Goal: Task Accomplishment & Management: Manage account settings

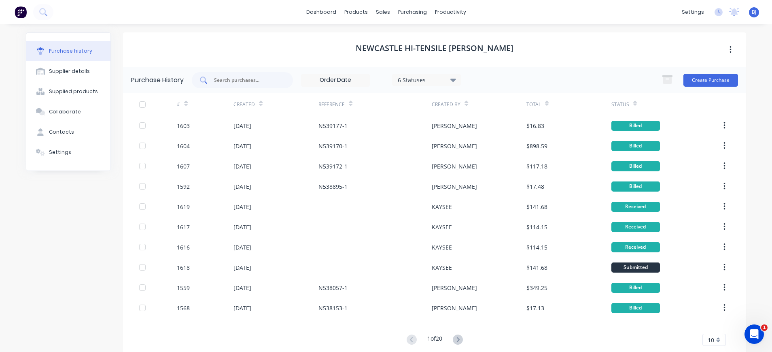
click at [270, 78] on input "text" at bounding box center [246, 80] width 67 height 8
type input "1618"
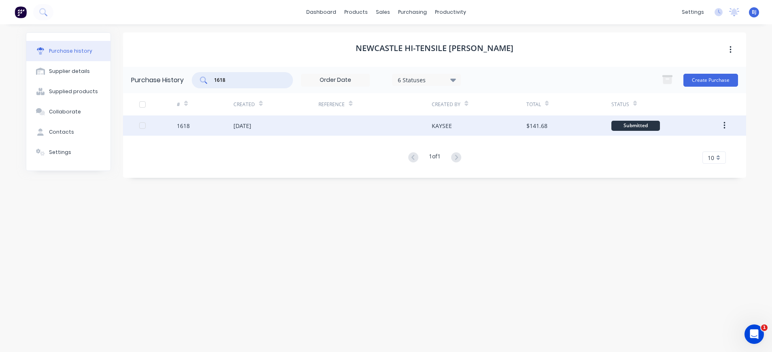
click at [251, 124] on div "[DATE]" at bounding box center [242, 125] width 18 height 8
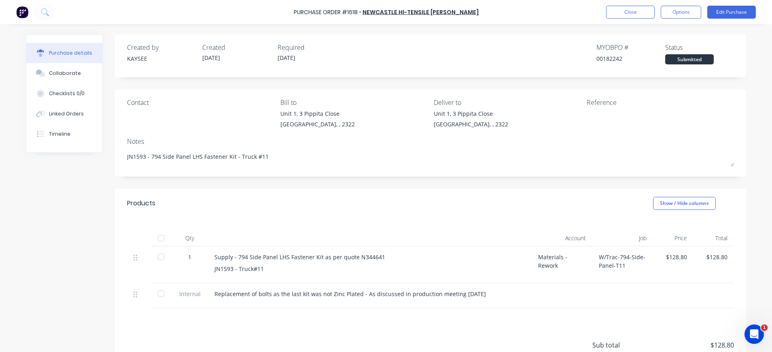
scroll to position [72, 0]
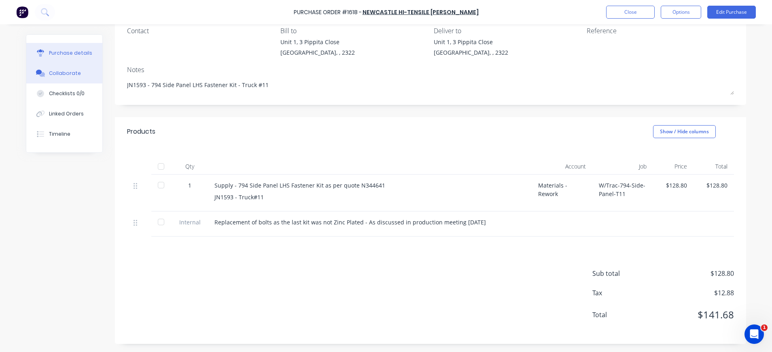
click at [61, 76] on div "Collaborate" at bounding box center [65, 73] width 32 height 7
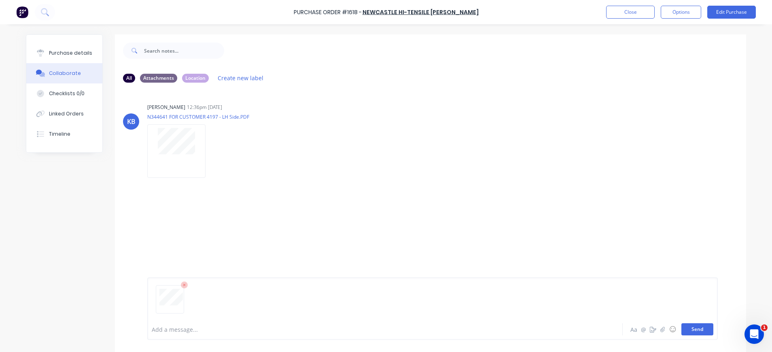
click at [692, 329] on button "Send" at bounding box center [697, 329] width 32 height 12
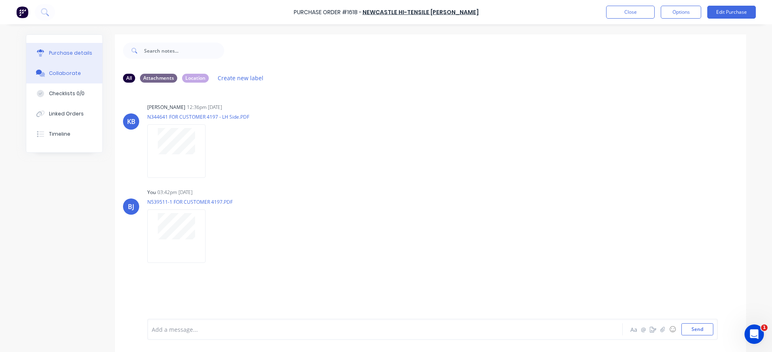
drag, startPoint x: 67, startPoint y: 56, endPoint x: 76, endPoint y: 61, distance: 9.6
click at [67, 57] on button "Purchase details" at bounding box center [64, 53] width 76 height 20
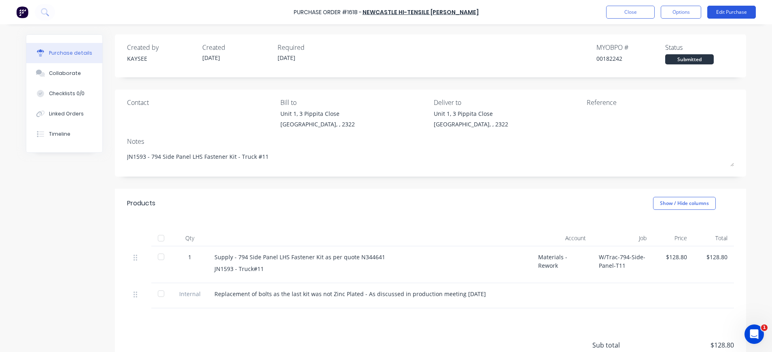
click at [735, 12] on button "Edit Purchase" at bounding box center [731, 12] width 49 height 13
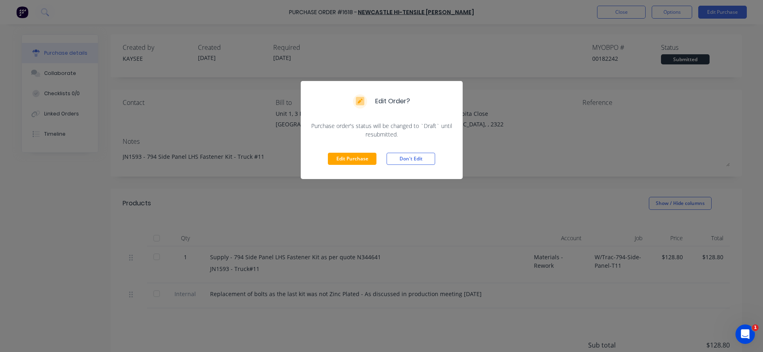
drag, startPoint x: 335, startPoint y: 159, endPoint x: 502, endPoint y: 127, distance: 170.1
click at [337, 159] on button "Edit Purchase" at bounding box center [352, 159] width 49 height 12
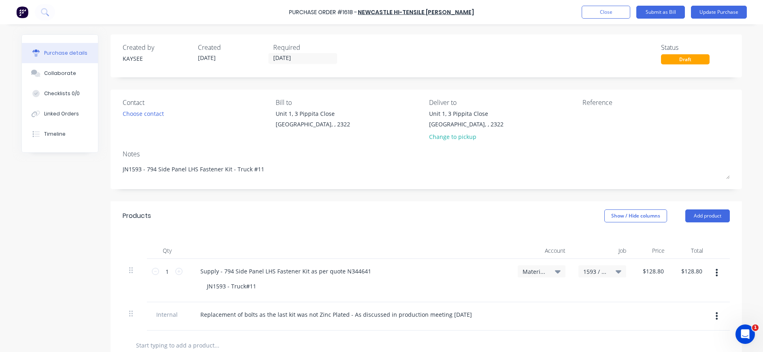
type textarea "x"
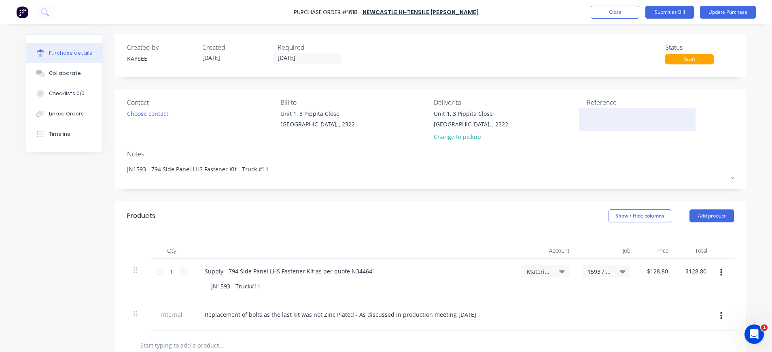
click at [596, 114] on textarea at bounding box center [637, 118] width 101 height 18
type textarea "N539511-"
type textarea "x"
type textarea "N539511-1"
type textarea "x"
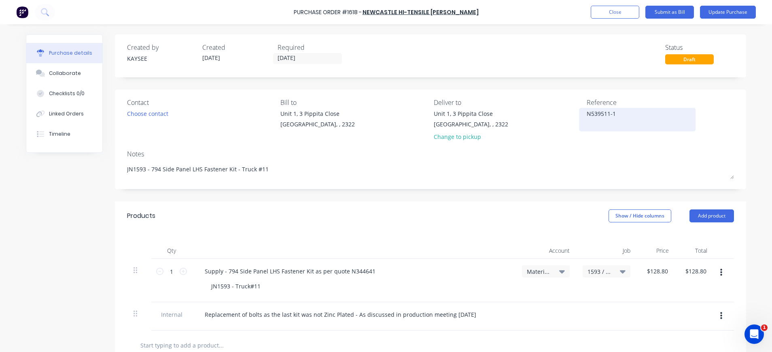
click at [617, 114] on textarea "N539511-1" at bounding box center [637, 118] width 101 height 18
type textarea "N539511-1"
type textarea "x"
type textarea "N539511-1"
click at [526, 146] on div "Contact Choose contact [PERSON_NAME] to [STREET_ADDRESS] Deliver to [STREET_ADD…" at bounding box center [430, 139] width 631 height 100
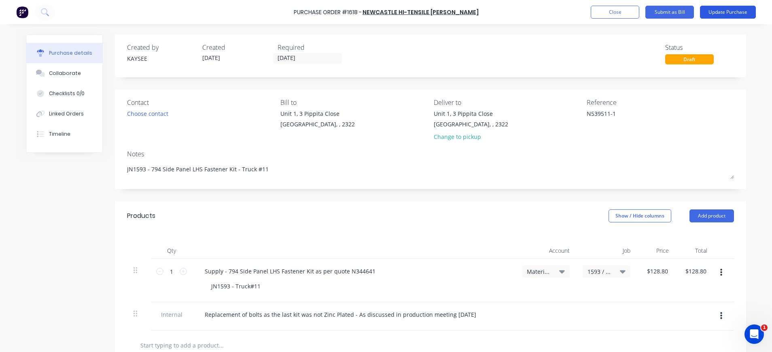
click at [726, 12] on button "Update Purchase" at bounding box center [728, 12] width 56 height 13
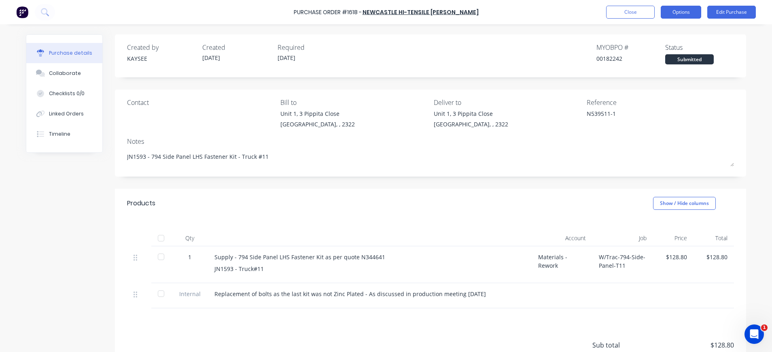
click at [689, 11] on button "Options" at bounding box center [681, 12] width 40 height 13
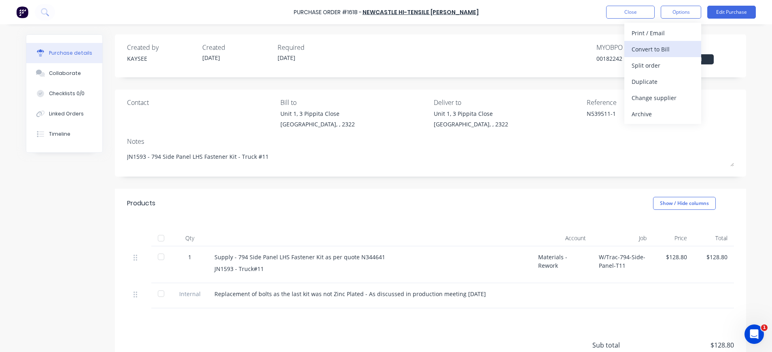
click at [670, 48] on div "Convert to Bill" at bounding box center [663, 49] width 62 height 12
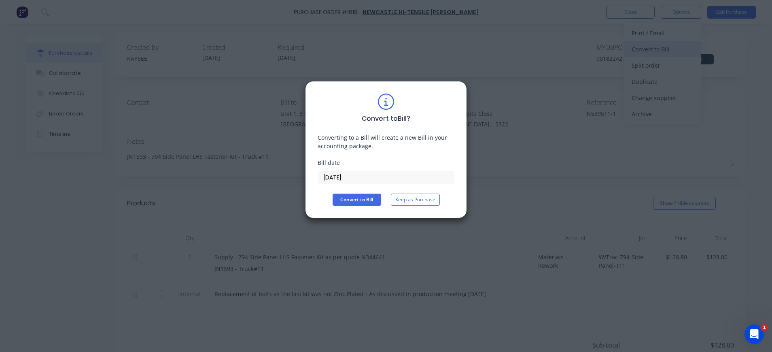
type textarea "x"
drag, startPoint x: 341, startPoint y: 179, endPoint x: 347, endPoint y: 183, distance: 7.0
click at [341, 178] on input "[DATE]" at bounding box center [386, 177] width 136 height 12
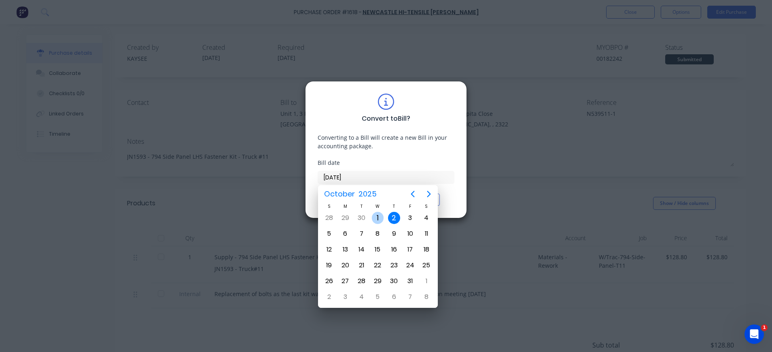
click at [377, 216] on div "1" at bounding box center [378, 218] width 12 height 12
type input "[DATE]"
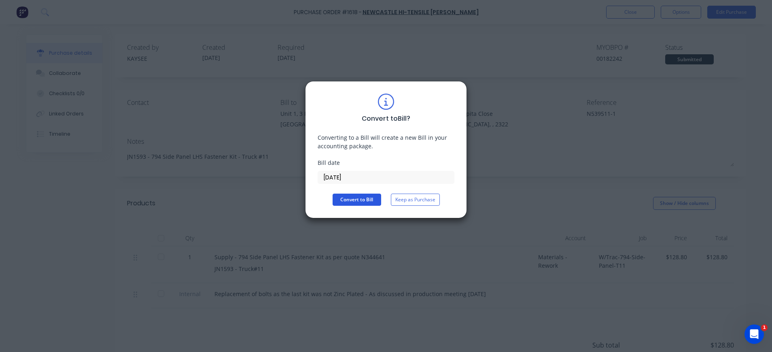
click at [351, 202] on button "Convert to Bill" at bounding box center [357, 199] width 49 height 12
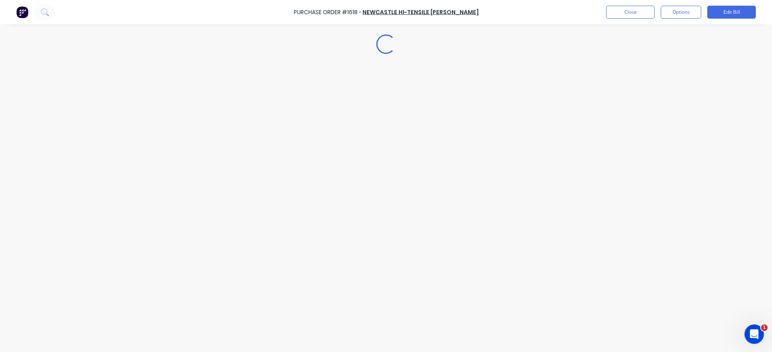
type textarea "x"
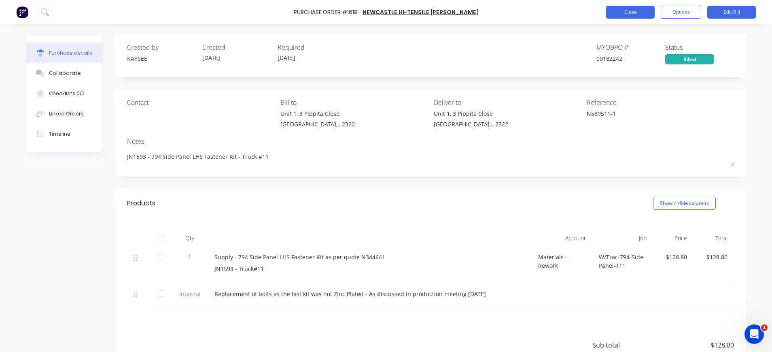
click at [624, 13] on button "Close" at bounding box center [630, 12] width 49 height 13
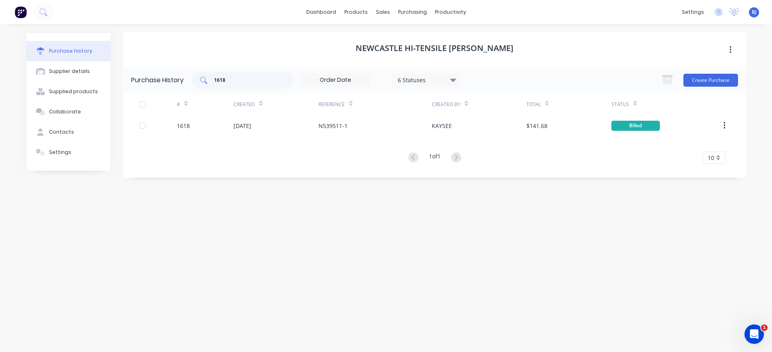
click at [250, 75] on div "1618" at bounding box center [242, 80] width 101 height 16
drag, startPoint x: 225, startPoint y: 75, endPoint x: 195, endPoint y: 76, distance: 30.8
click at [195, 75] on div "1618" at bounding box center [242, 80] width 101 height 16
drag, startPoint x: 239, startPoint y: 79, endPoint x: 199, endPoint y: 79, distance: 40.5
click at [199, 79] on div "1618" at bounding box center [242, 80] width 101 height 16
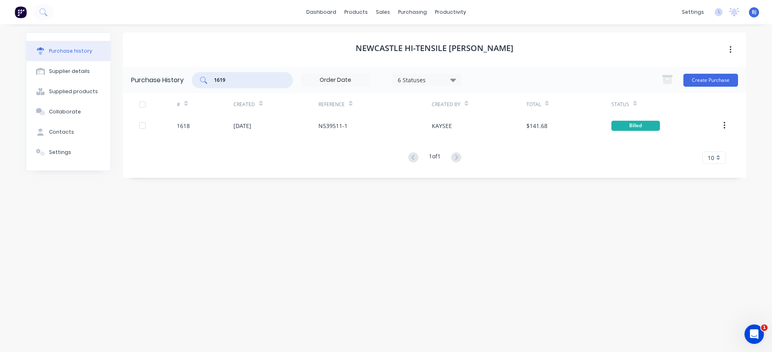
type input "1619"
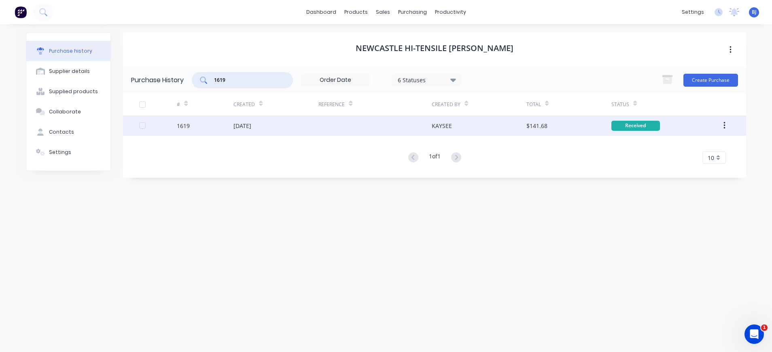
click at [251, 122] on div "[DATE]" at bounding box center [242, 125] width 18 height 8
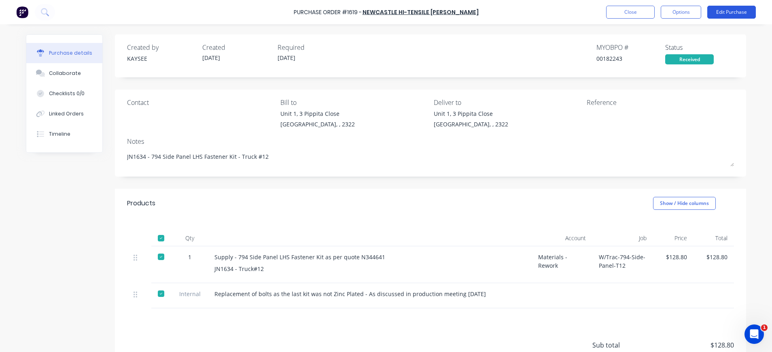
click at [726, 10] on button "Edit Purchase" at bounding box center [731, 12] width 49 height 13
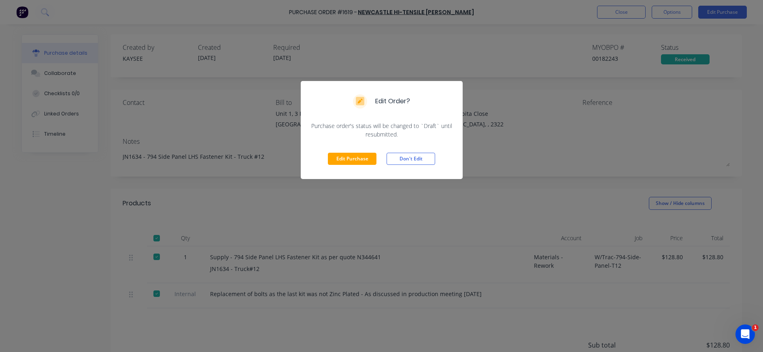
click at [361, 154] on button "Edit Purchase" at bounding box center [352, 159] width 49 height 12
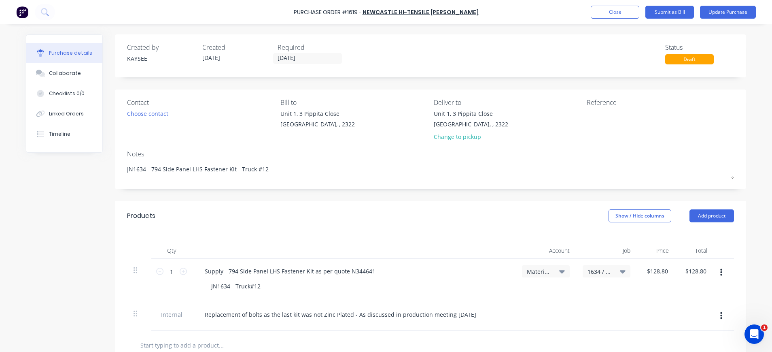
type textarea "x"
click at [587, 116] on textarea at bounding box center [637, 118] width 101 height 18
type textarea "N5395"
type textarea "x"
type textarea "N53951"
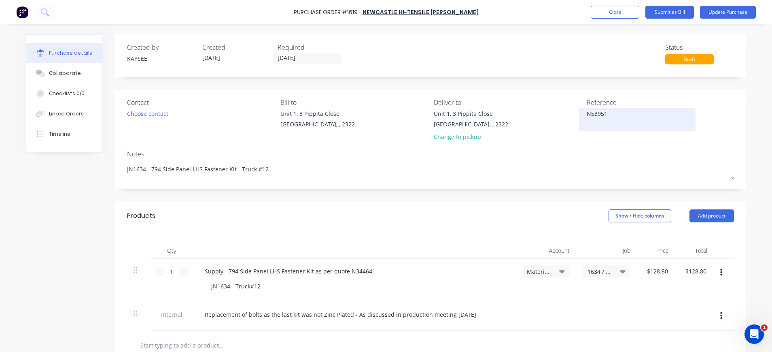
type textarea "x"
type textarea "N539513"
type textarea "x"
type textarea "N539513-"
type textarea "x"
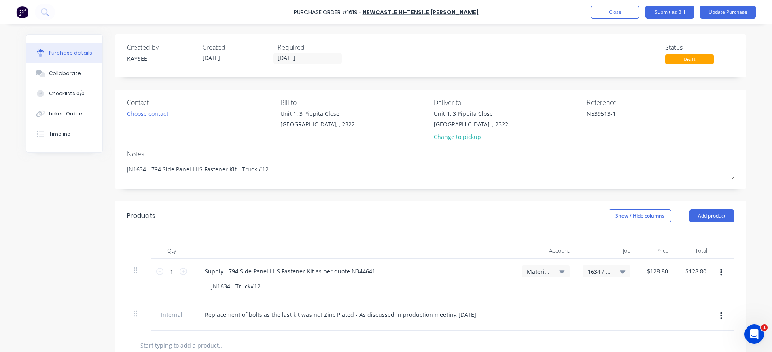
type textarea "N539513-1"
type textarea "x"
type textarea "N539513-1"
click at [70, 75] on div "Collaborate" at bounding box center [65, 73] width 32 height 7
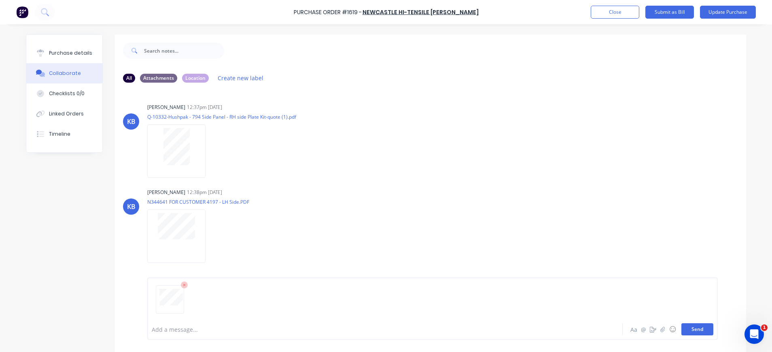
click at [702, 330] on button "Send" at bounding box center [697, 329] width 32 height 12
drag, startPoint x: 46, startPoint y: 55, endPoint x: 60, endPoint y: 59, distance: 14.6
click at [49, 55] on div "Purchase details" at bounding box center [70, 52] width 43 height 7
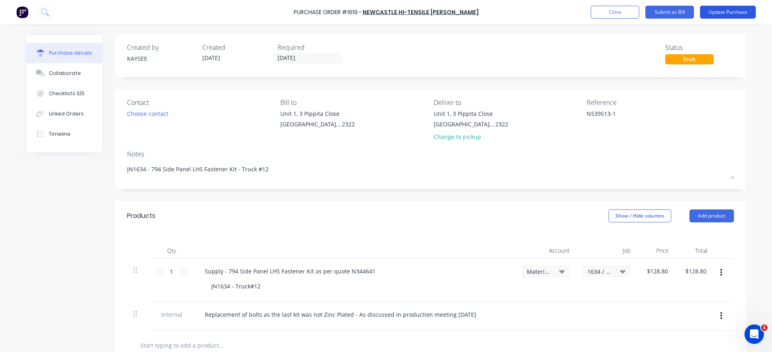
click at [710, 11] on button "Update Purchase" at bounding box center [728, 12] width 56 height 13
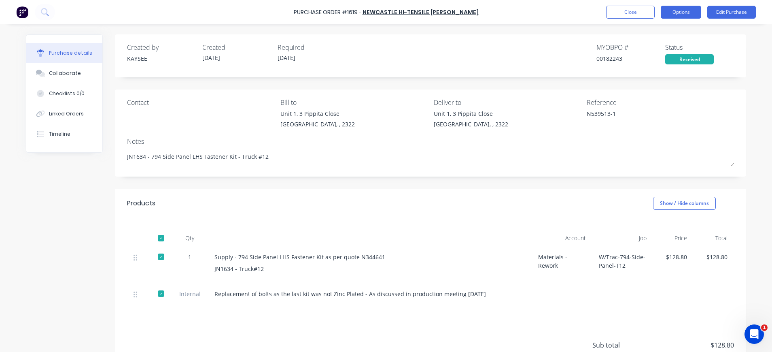
click at [692, 12] on button "Options" at bounding box center [681, 12] width 40 height 13
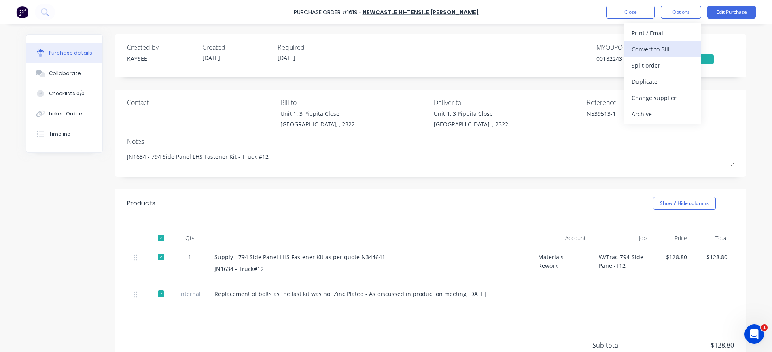
click at [685, 52] on div "Convert to Bill" at bounding box center [663, 49] width 62 height 12
type textarea "x"
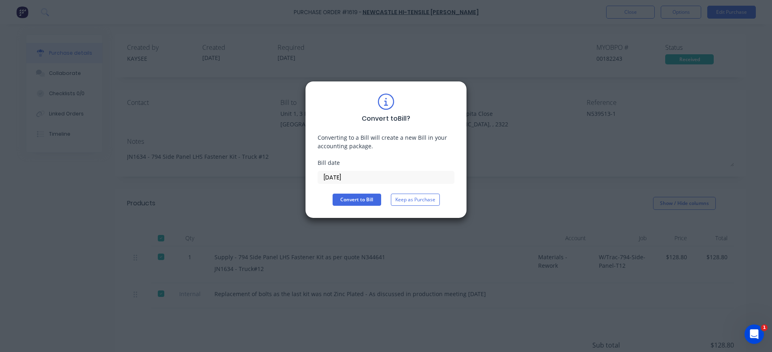
click at [329, 181] on input "[DATE]" at bounding box center [386, 177] width 136 height 12
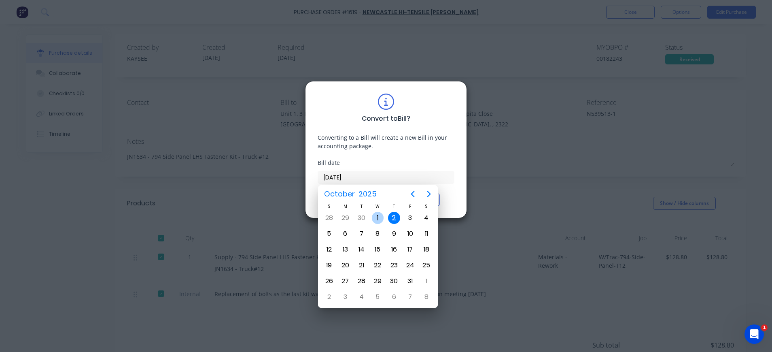
click at [377, 220] on div "1" at bounding box center [378, 218] width 12 height 12
type input "[DATE]"
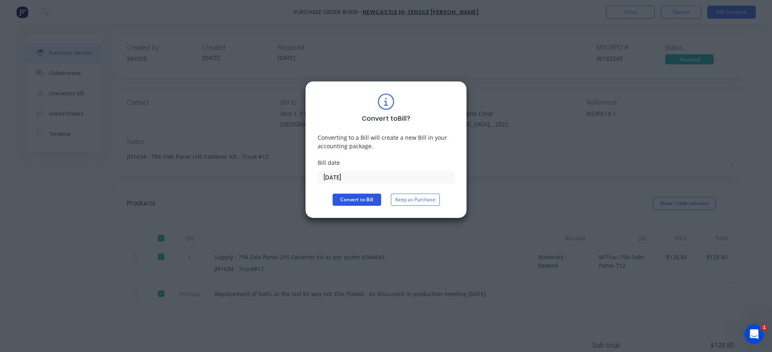
click at [361, 203] on button "Convert to Bill" at bounding box center [357, 199] width 49 height 12
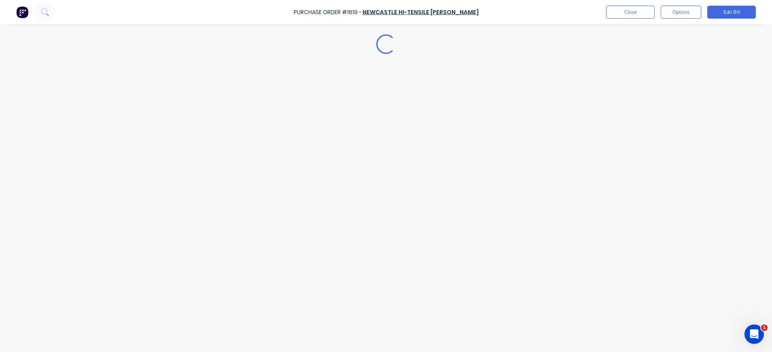
type textarea "x"
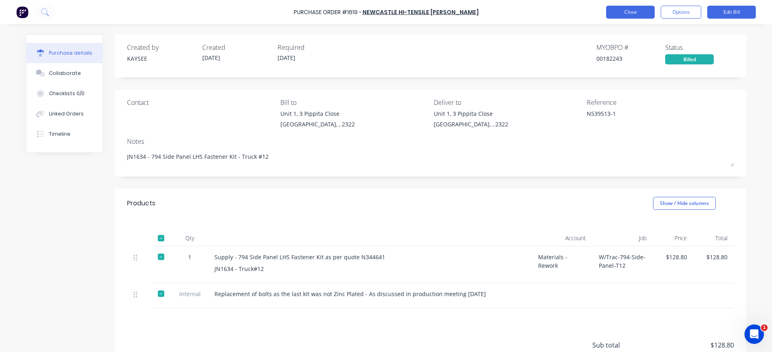
click at [634, 11] on button "Close" at bounding box center [630, 12] width 49 height 13
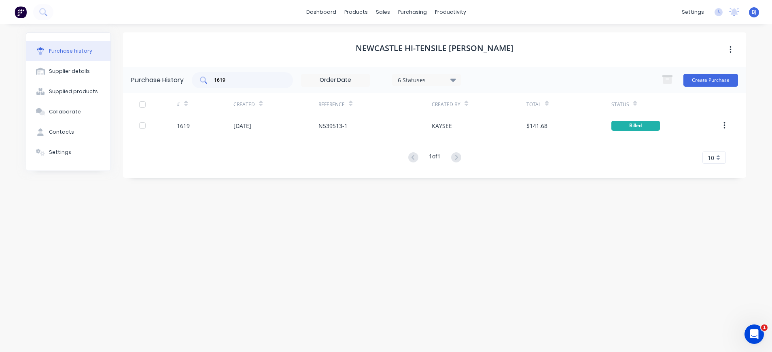
click at [243, 80] on input "1619" at bounding box center [246, 80] width 67 height 8
drag, startPoint x: 221, startPoint y: 81, endPoint x: 202, endPoint y: 81, distance: 19.0
click at [202, 81] on div "1619" at bounding box center [242, 80] width 101 height 16
type input "1617"
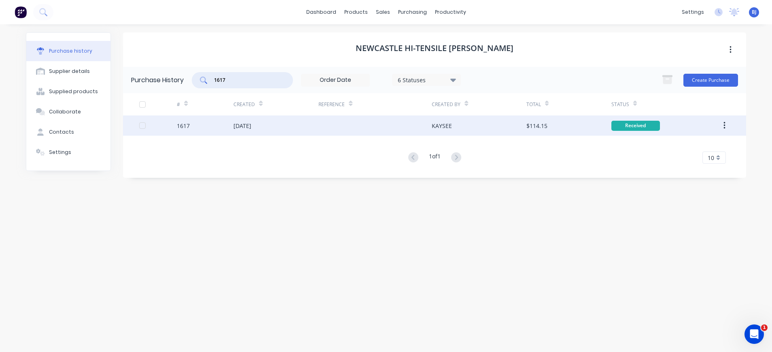
click at [268, 123] on div "[DATE]" at bounding box center [275, 125] width 85 height 20
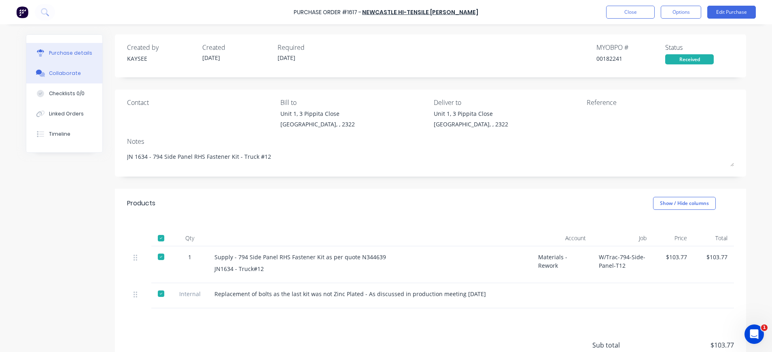
click at [51, 77] on button "Collaborate" at bounding box center [64, 73] width 76 height 20
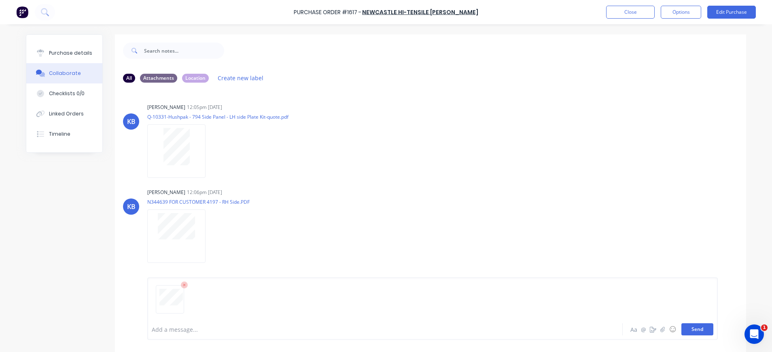
click at [691, 330] on button "Send" at bounding box center [697, 329] width 32 height 12
drag, startPoint x: 692, startPoint y: 325, endPoint x: 674, endPoint y: 321, distance: 18.3
click at [692, 326] on button "Send" at bounding box center [697, 329] width 32 height 12
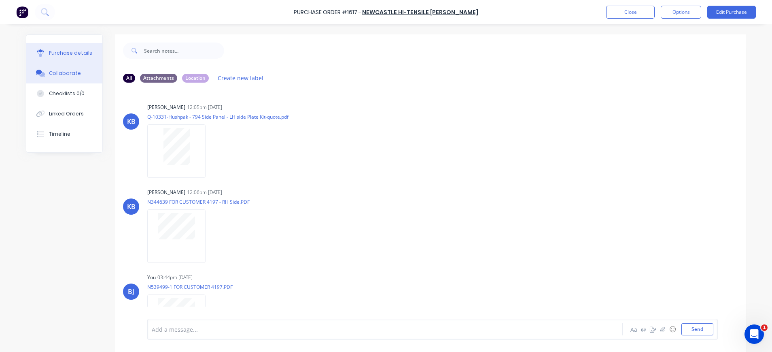
click at [63, 51] on div "Purchase details" at bounding box center [70, 52] width 43 height 7
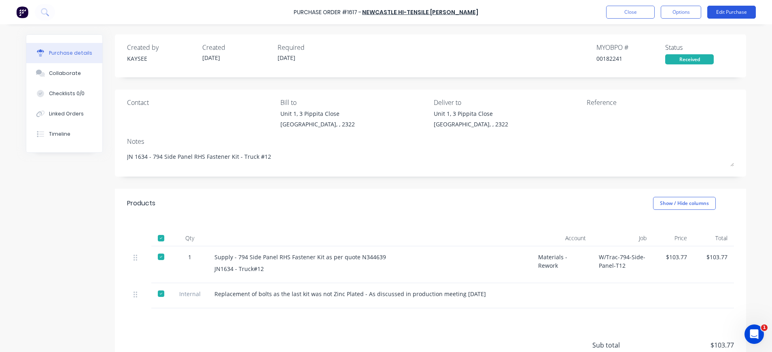
click at [722, 12] on button "Edit Purchase" at bounding box center [731, 12] width 49 height 13
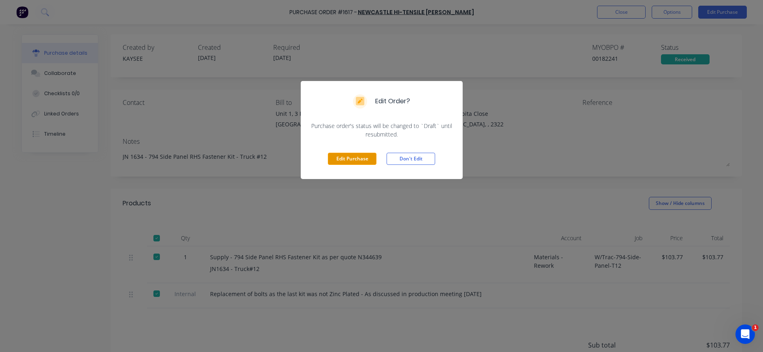
drag, startPoint x: 340, startPoint y: 158, endPoint x: 354, endPoint y: 159, distance: 14.6
click at [340, 159] on button "Edit Purchase" at bounding box center [352, 159] width 49 height 12
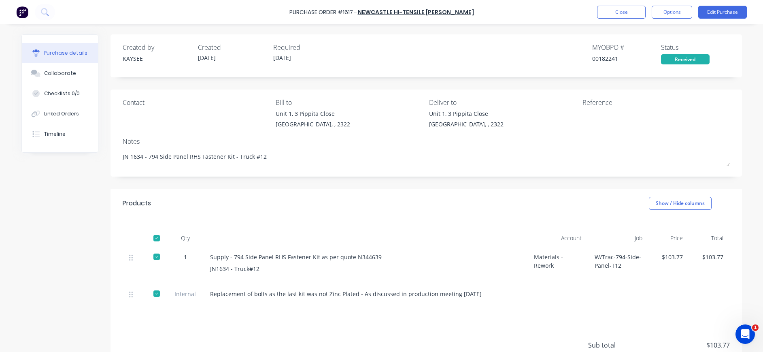
type textarea "x"
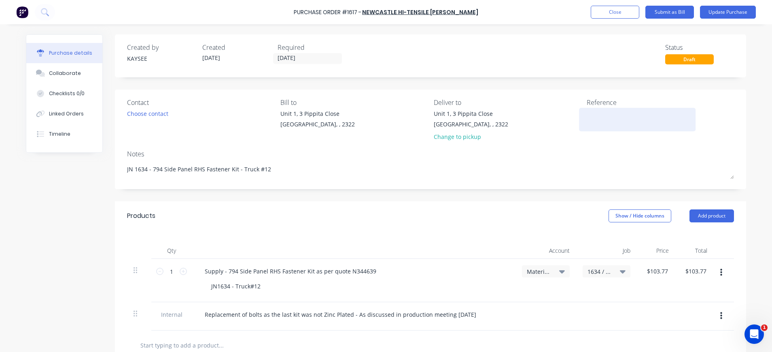
click at [596, 115] on textarea at bounding box center [637, 118] width 101 height 18
type textarea "N"
type textarea "x"
type textarea "N5"
type textarea "x"
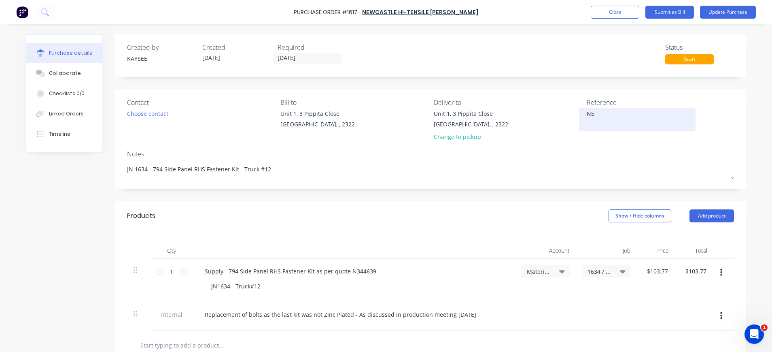
type textarea "N53"
type textarea "x"
type textarea "N539"
type textarea "x"
type textarea "N5394"
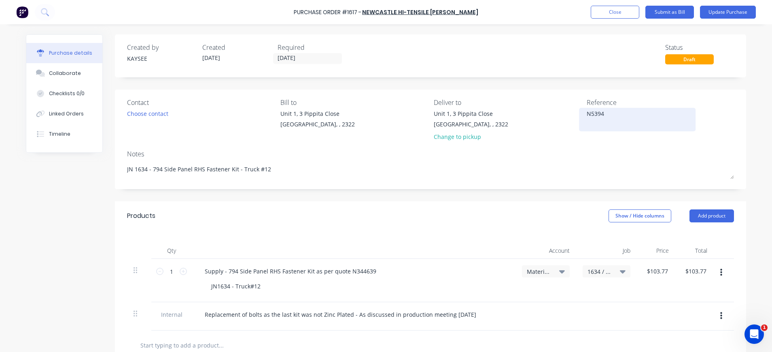
type textarea "x"
type textarea "N53949"
type textarea "x"
type textarea "N539499"
type textarea "x"
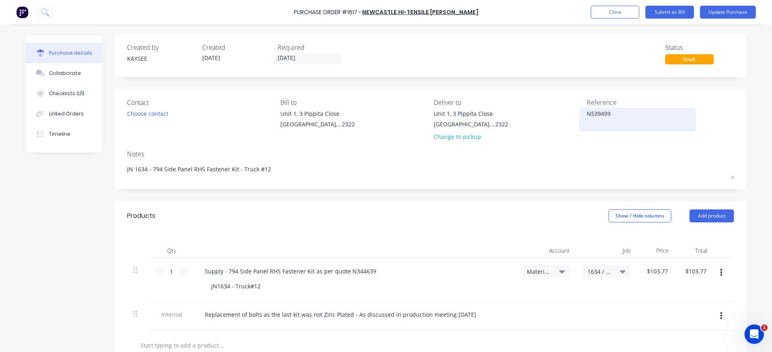
type textarea "N539499-"
type textarea "x"
type textarea "N539499-1"
type textarea "x"
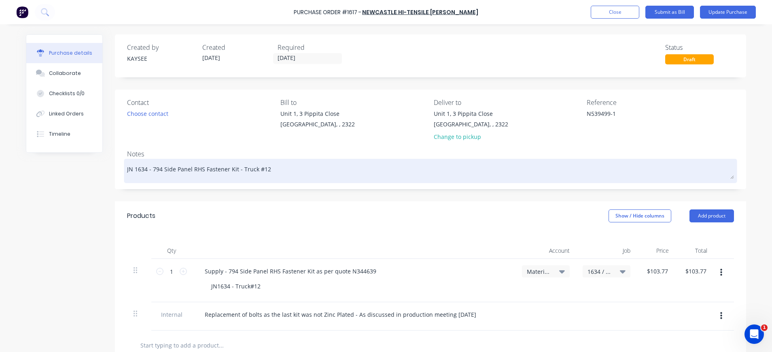
type textarea "N539499-1"
type textarea "x"
type textarea "N539499-1"
click at [360, 177] on textarea "JN 1634 - 794 Side Panel RHS Fastener Kit - Truck #12" at bounding box center [430, 170] width 607 height 18
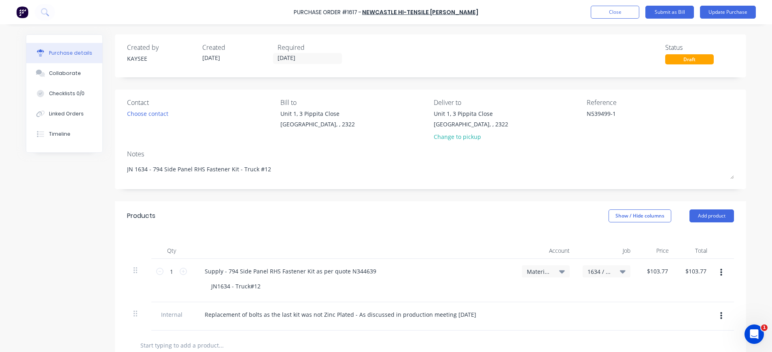
click at [559, 271] on icon at bounding box center [562, 271] width 6 height 3
click at [728, 8] on button "Update Purchase" at bounding box center [728, 12] width 56 height 13
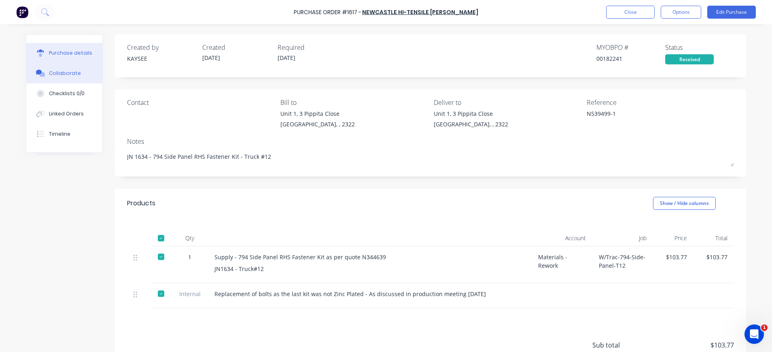
click at [59, 70] on div "Collaborate" at bounding box center [65, 73] width 32 height 7
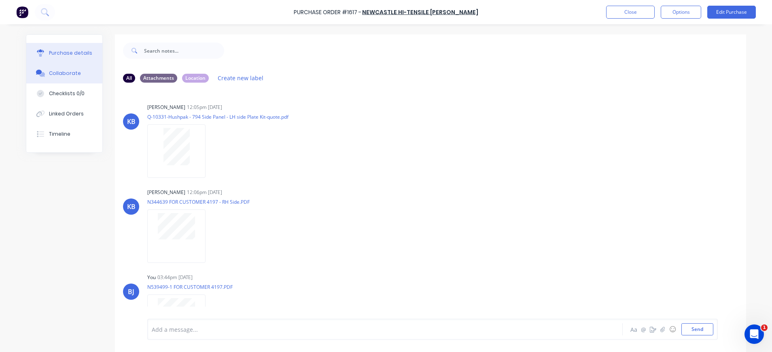
drag, startPoint x: 77, startPoint y: 53, endPoint x: 104, endPoint y: 61, distance: 28.0
click at [78, 52] on div "Purchase details" at bounding box center [70, 52] width 43 height 7
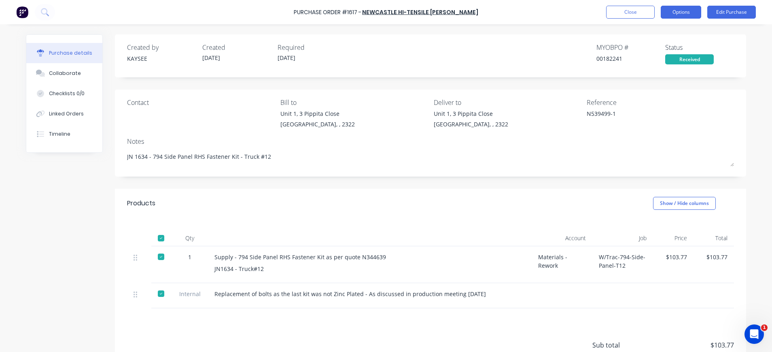
click at [681, 14] on button "Options" at bounding box center [681, 12] width 40 height 13
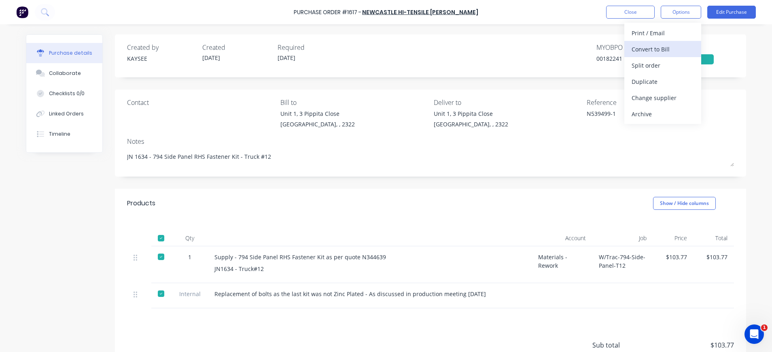
click at [669, 48] on div "Convert to Bill" at bounding box center [663, 49] width 62 height 12
type textarea "x"
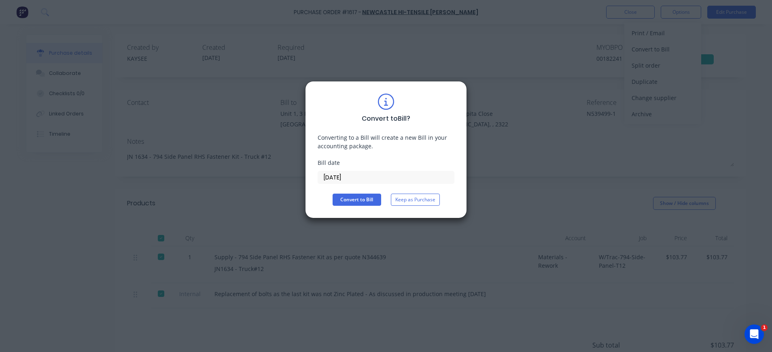
drag, startPoint x: 338, startPoint y: 177, endPoint x: 343, endPoint y: 177, distance: 5.7
click at [339, 177] on input "[DATE]" at bounding box center [386, 177] width 136 height 12
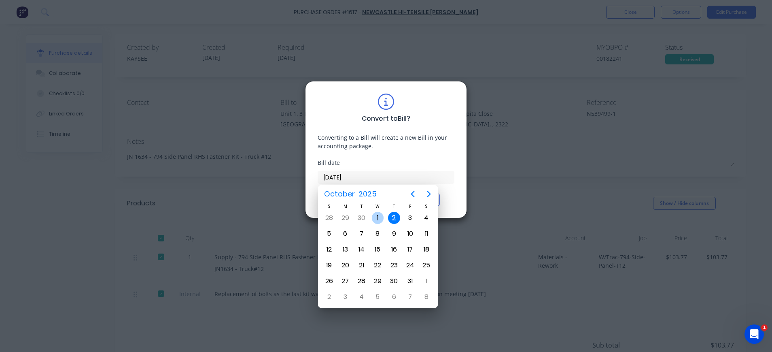
click at [379, 218] on div "1" at bounding box center [378, 218] width 12 height 12
type input "[DATE]"
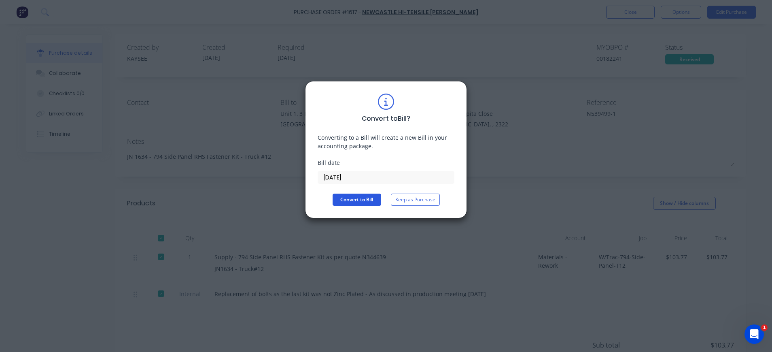
click at [353, 199] on button "Convert to Bill" at bounding box center [357, 199] width 49 height 12
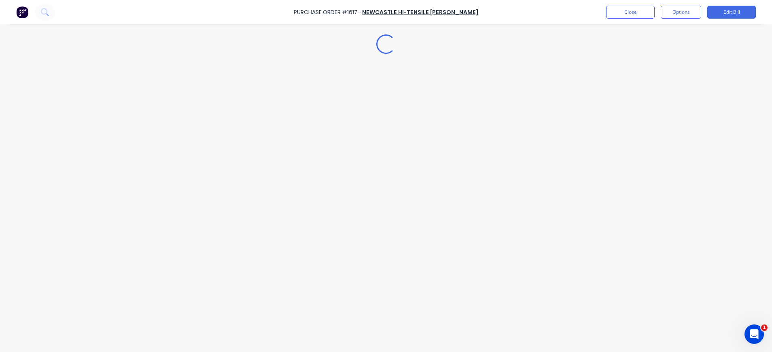
type textarea "x"
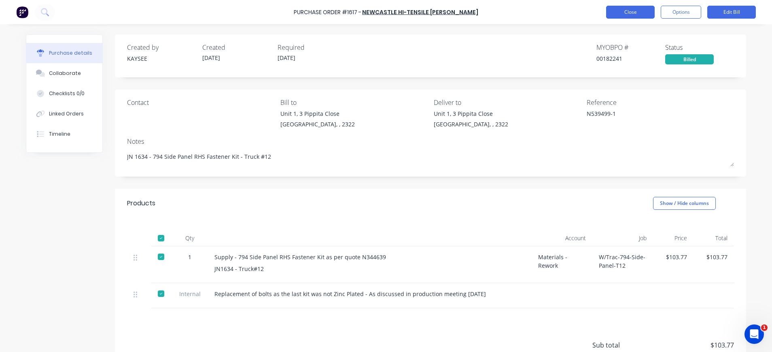
click at [631, 16] on button "Close" at bounding box center [630, 12] width 49 height 13
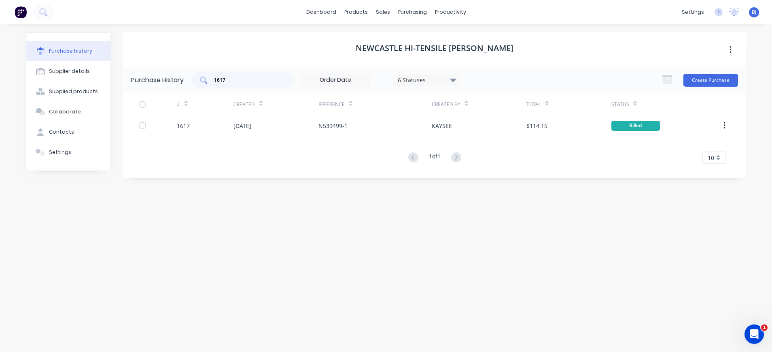
click at [244, 76] on input "1617" at bounding box center [246, 80] width 67 height 8
drag, startPoint x: 230, startPoint y: 78, endPoint x: 189, endPoint y: 79, distance: 40.9
click at [189, 79] on div "Purchase History 1617 6 Statuses 6 Statuses Create Purchase" at bounding box center [434, 80] width 623 height 26
type input "1616"
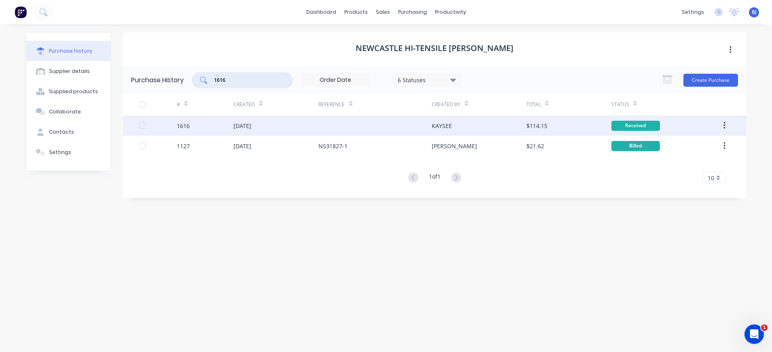
click at [268, 125] on div "[DATE]" at bounding box center [275, 125] width 85 height 20
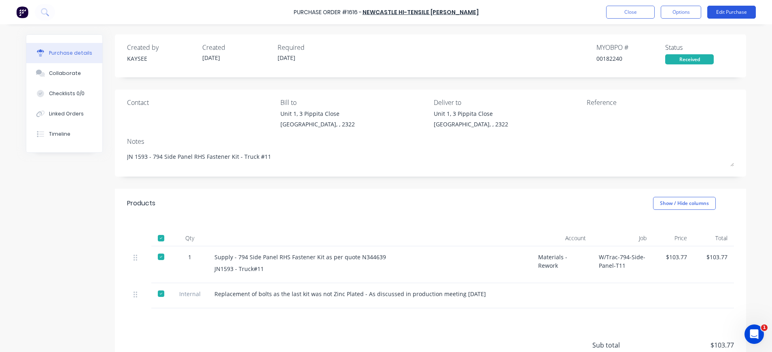
click at [729, 11] on button "Edit Purchase" at bounding box center [731, 12] width 49 height 13
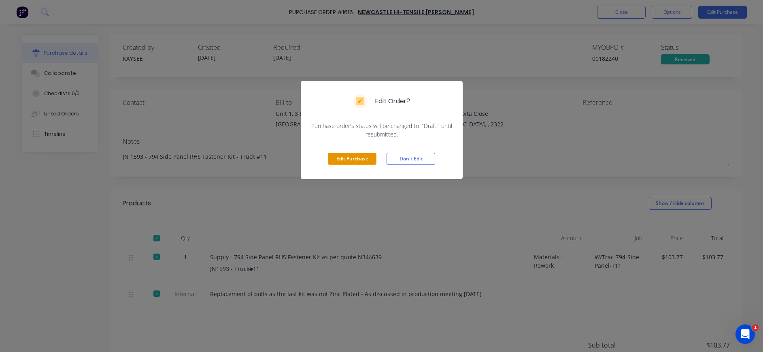
click at [356, 159] on button "Edit Purchase" at bounding box center [352, 159] width 49 height 12
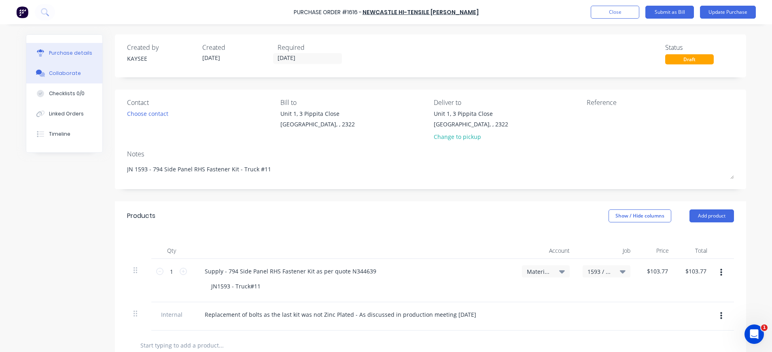
drag, startPoint x: 64, startPoint y: 76, endPoint x: 71, endPoint y: 78, distance: 7.8
click at [64, 76] on div "Collaborate" at bounding box center [65, 73] width 32 height 7
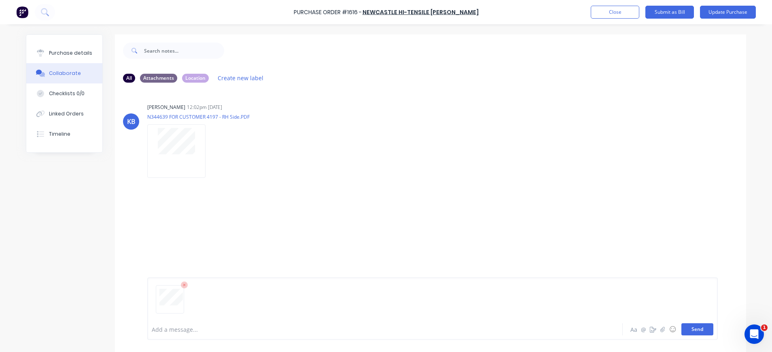
click at [682, 327] on button "Send" at bounding box center [697, 329] width 32 height 12
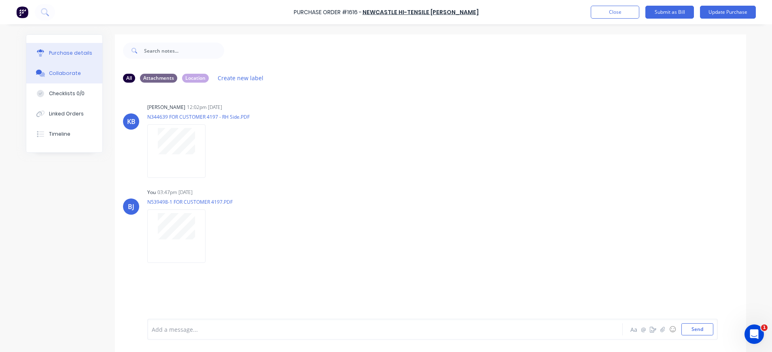
click at [61, 53] on div "Purchase details" at bounding box center [70, 52] width 43 height 7
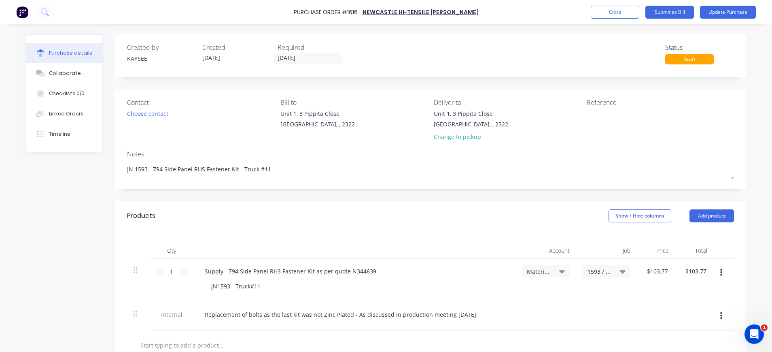
type textarea "x"
drag, startPoint x: 604, startPoint y: 118, endPoint x: 650, endPoint y: 83, distance: 58.0
click at [604, 118] on textarea at bounding box center [637, 118] width 101 height 18
type textarea "N539498-1"
type textarea "x"
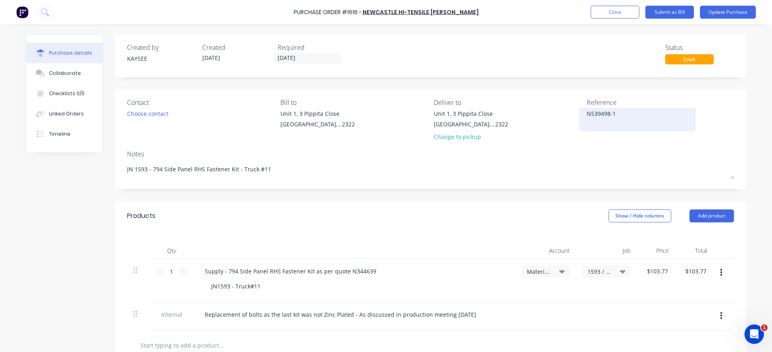
click at [614, 116] on textarea "N539498-1" at bounding box center [637, 118] width 101 height 18
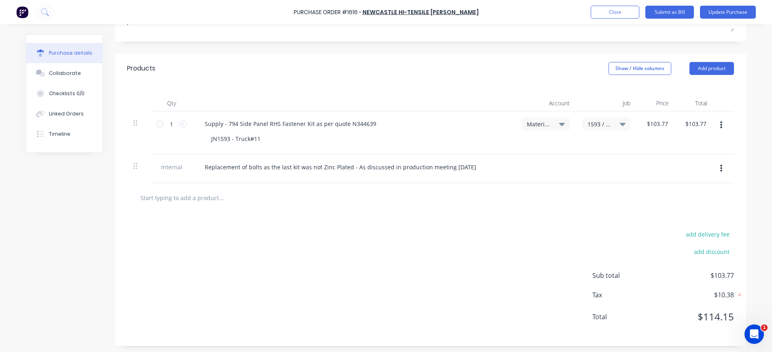
scroll to position [149, 0]
type textarea "N539498-1"
type textarea "x"
type textarea "N539498-1"
click at [738, 12] on button "Update Purchase" at bounding box center [728, 12] width 56 height 13
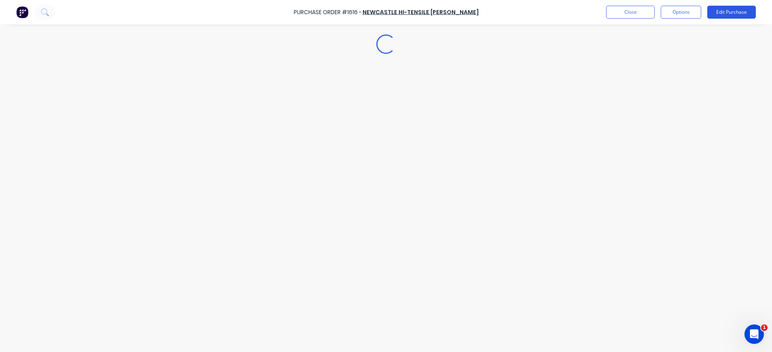
scroll to position [0, 0]
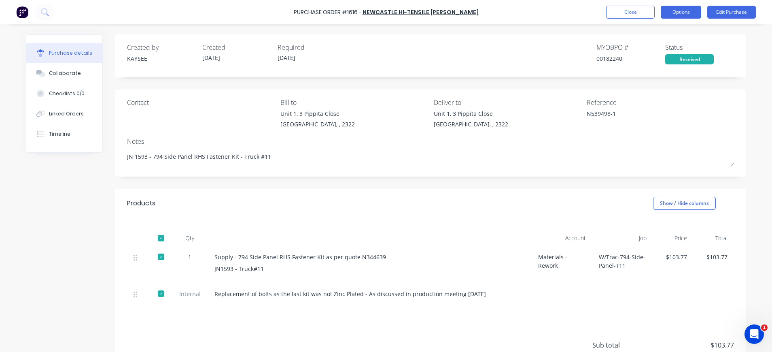
click at [693, 13] on button "Options" at bounding box center [681, 12] width 40 height 13
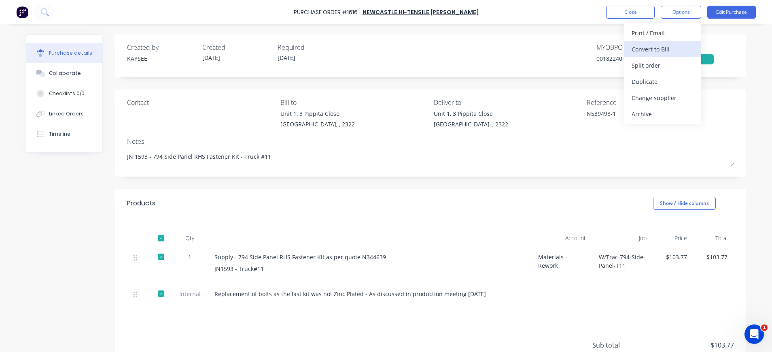
click at [668, 51] on div "Convert to Bill" at bounding box center [663, 49] width 62 height 12
type textarea "x"
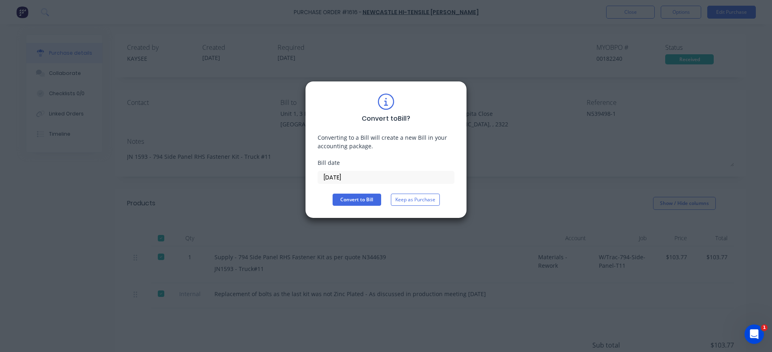
click at [332, 173] on input "[DATE]" at bounding box center [386, 177] width 136 height 12
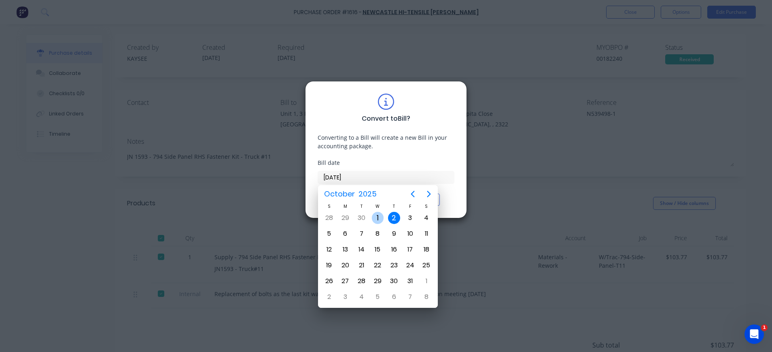
click at [381, 215] on div "1" at bounding box center [378, 218] width 12 height 12
type input "[DATE]"
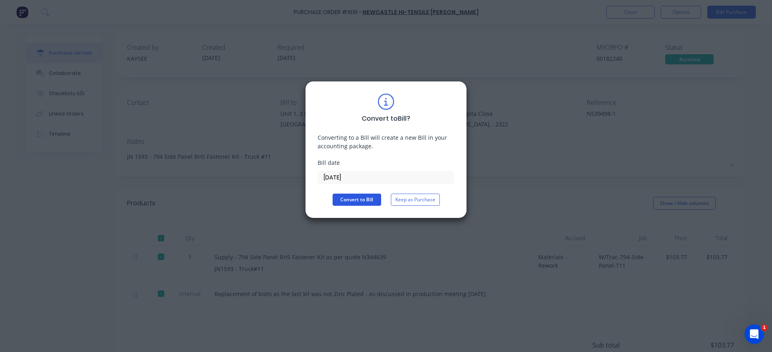
click at [361, 200] on button "Convert to Bill" at bounding box center [357, 199] width 49 height 12
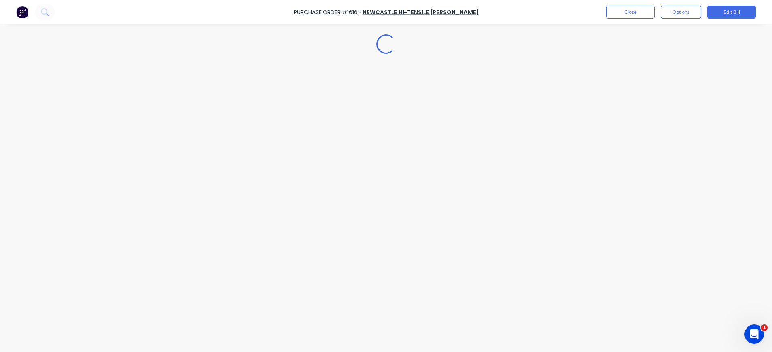
type textarea "x"
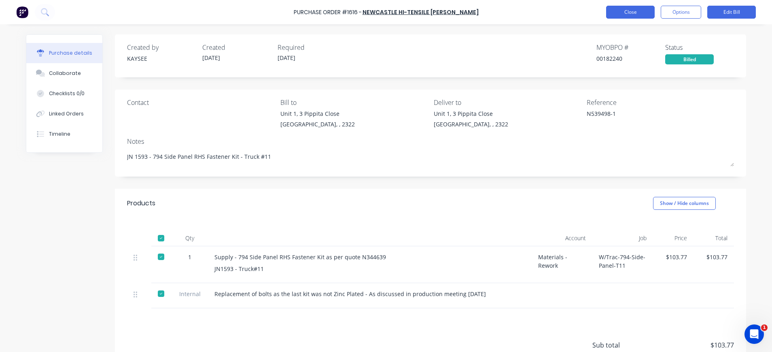
click at [637, 10] on button "Close" at bounding box center [630, 12] width 49 height 13
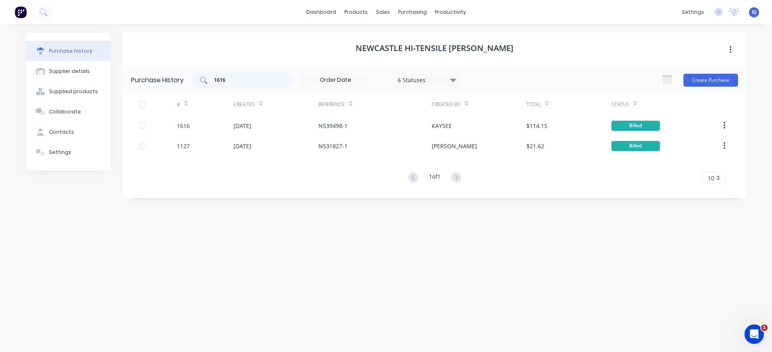
click at [243, 74] on div "1616" at bounding box center [242, 80] width 101 height 16
type input "1"
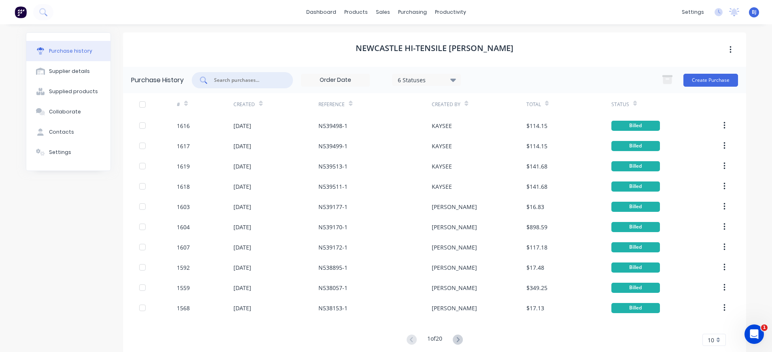
click at [249, 82] on input "text" at bounding box center [246, 80] width 67 height 8
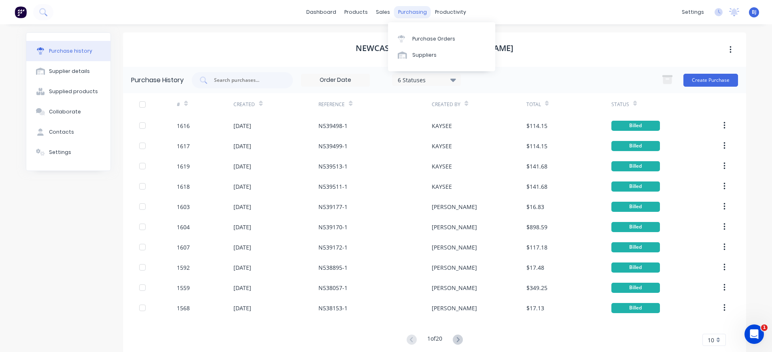
click at [413, 12] on div "purchasing" at bounding box center [412, 12] width 37 height 12
click at [420, 41] on div "Purchase Orders" at bounding box center [433, 38] width 43 height 7
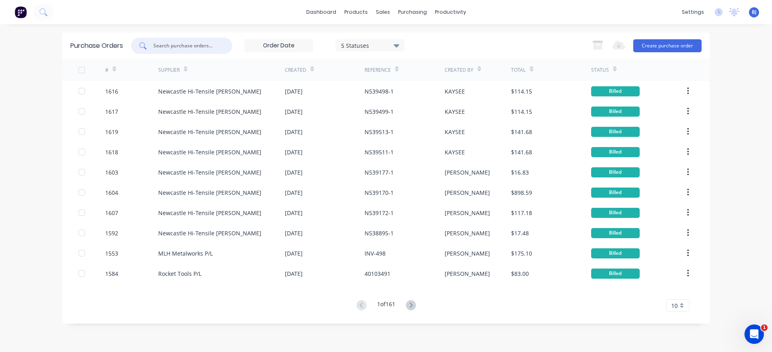
click at [184, 49] on input "text" at bounding box center [186, 46] width 67 height 8
type input "1532"
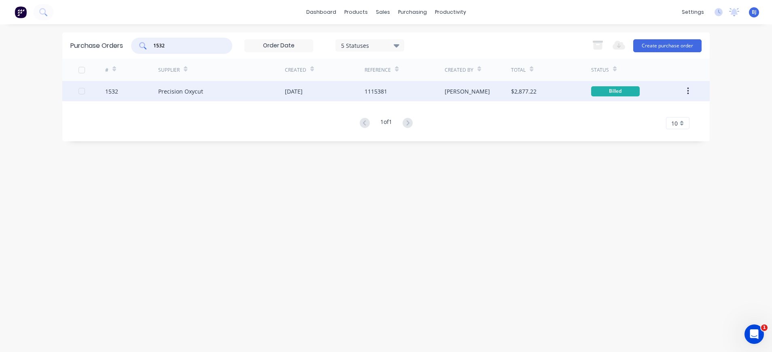
click at [687, 91] on icon "button" at bounding box center [688, 91] width 2 height 9
click at [663, 127] on div "Duplicate" at bounding box center [659, 129] width 62 height 12
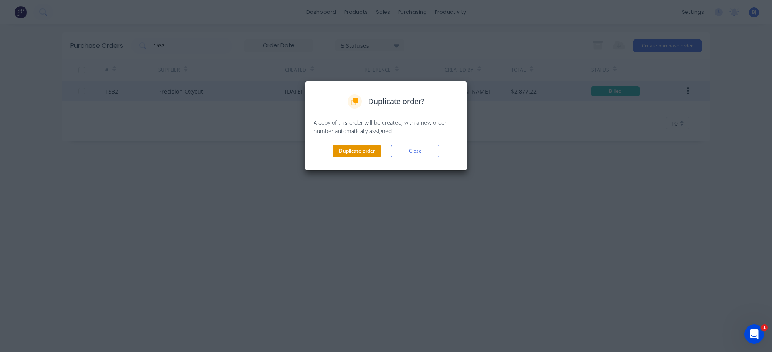
click at [357, 153] on button "Duplicate order" at bounding box center [357, 151] width 49 height 12
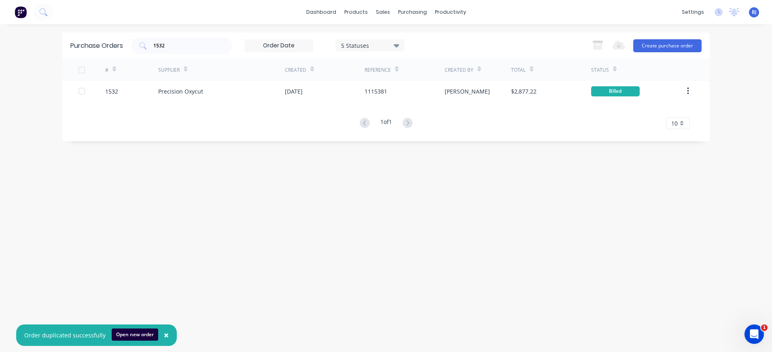
drag, startPoint x: 139, startPoint y: 333, endPoint x: 145, endPoint y: 333, distance: 6.5
click at [140, 333] on button "Open new order" at bounding box center [135, 334] width 47 height 12
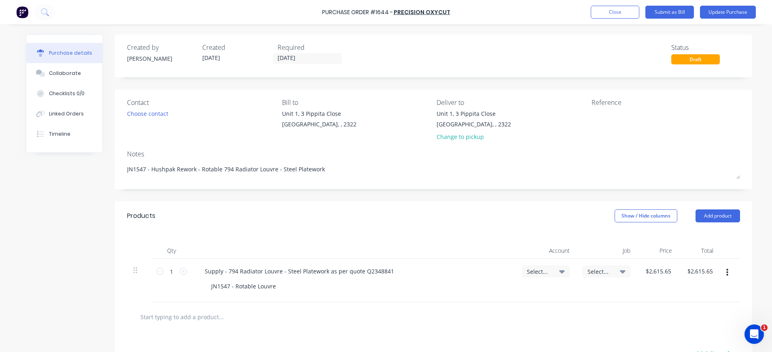
type textarea "x"
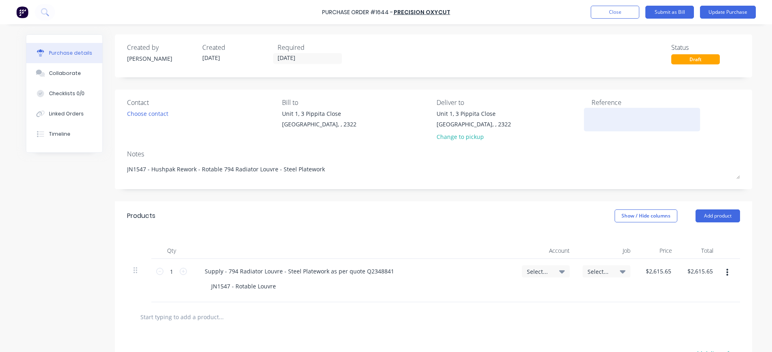
click at [615, 119] on textarea at bounding box center [641, 118] width 101 height 18
type textarea "1117821"
drag, startPoint x: 73, startPoint y: 74, endPoint x: 147, endPoint y: 90, distance: 75.3
click at [73, 74] on div "Collaborate" at bounding box center [65, 73] width 32 height 7
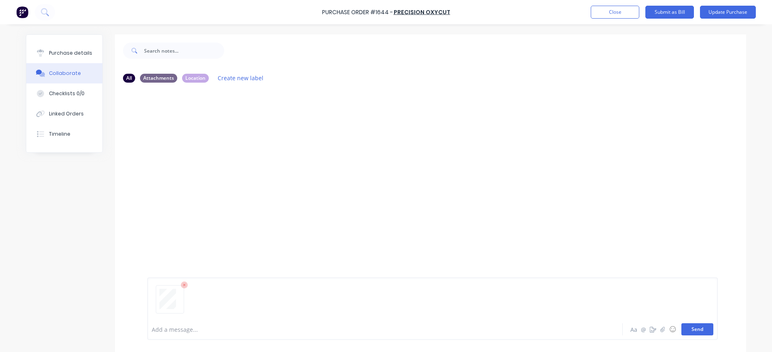
click at [696, 326] on button "Send" at bounding box center [697, 329] width 32 height 12
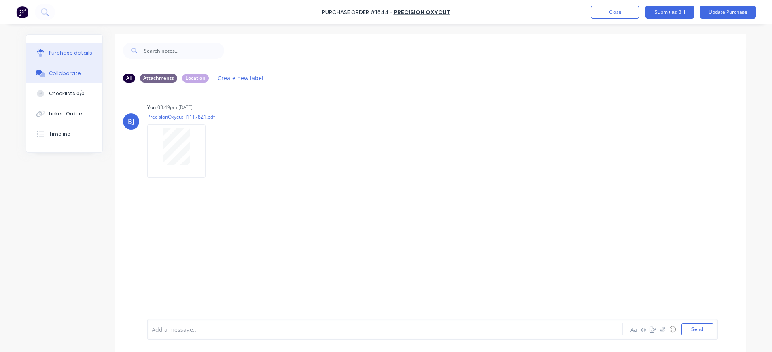
click at [65, 55] on div "Purchase details" at bounding box center [70, 52] width 43 height 7
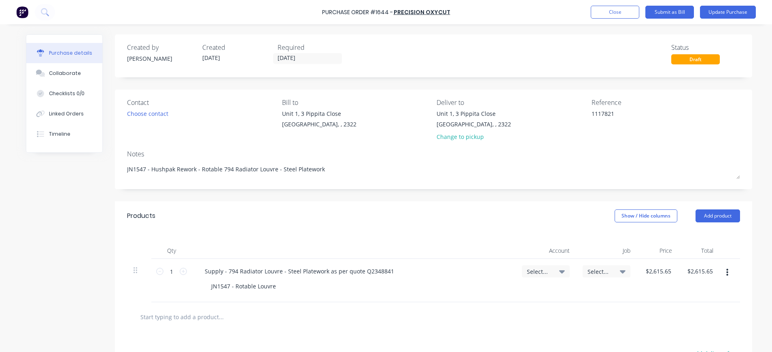
click at [604, 268] on span "Select..." at bounding box center [599, 271] width 24 height 8
type textarea "x"
click at [595, 292] on input at bounding box center [579, 295] width 83 height 16
type input "1547"
drag, startPoint x: 577, startPoint y: 331, endPoint x: 545, endPoint y: 319, distance: 33.5
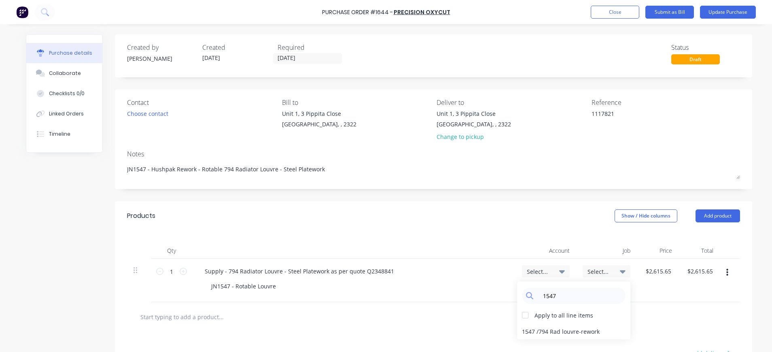
click at [576, 331] on div "1547 / 794 Rad louvre-rework" at bounding box center [573, 331] width 113 height 16
click at [528, 271] on span "Select..." at bounding box center [539, 271] width 24 height 8
type textarea "x"
click at [531, 293] on input at bounding box center [519, 295] width 83 height 16
type input "1-37"
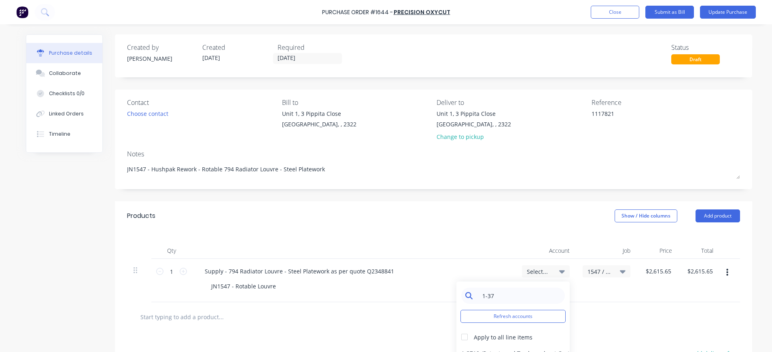
type textarea "x"
drag, startPoint x: 487, startPoint y: 294, endPoint x: 461, endPoint y: 294, distance: 26.3
click at [461, 294] on div "1-37" at bounding box center [513, 295] width 104 height 16
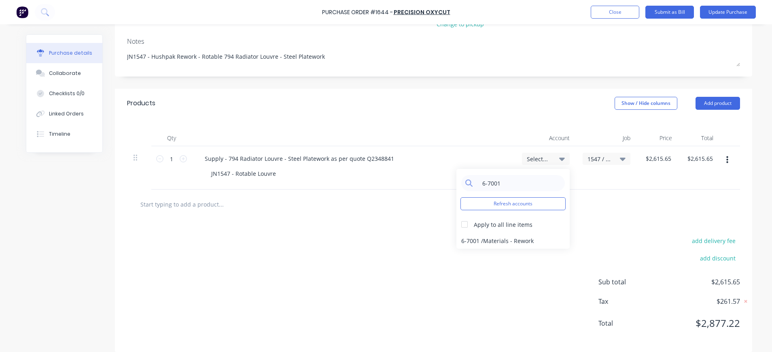
scroll to position [121, 0]
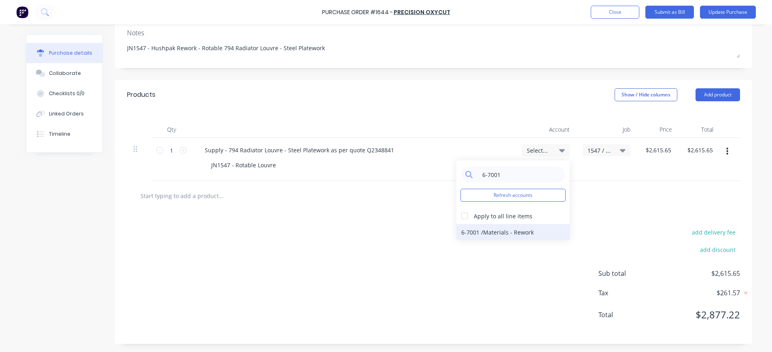
type input "6-7001"
click at [512, 232] on div "6-7001 / Materials - Rework" at bounding box center [512, 232] width 113 height 16
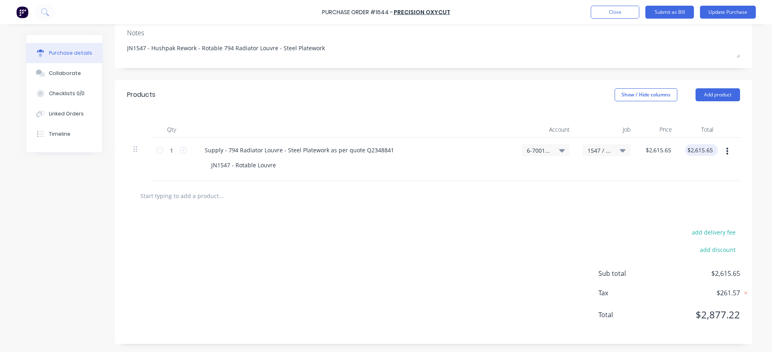
type textarea "x"
type input "2615.65"
click at [691, 150] on input "2615.65" at bounding box center [697, 150] width 25 height 12
type textarea "x"
drag, startPoint x: 705, startPoint y: 147, endPoint x: 677, endPoint y: 150, distance: 27.7
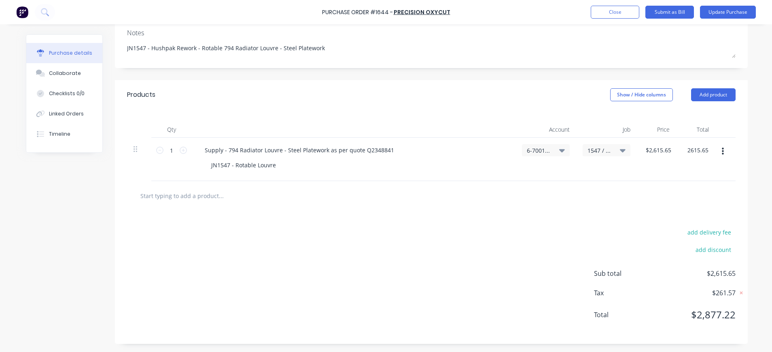
click at [678, 150] on div "2615.65 2615.65" at bounding box center [696, 159] width 37 height 43
type input "187.06"
click at [697, 150] on input "187.06" at bounding box center [697, 150] width 22 height 12
type textarea "x"
type input "$187.06"
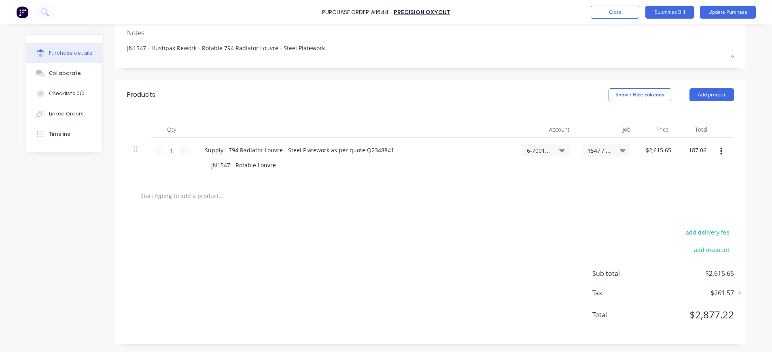
type input "$187.06"
click at [715, 265] on div "add delivery fee add discount Sub total $187.06 Tax $18.71 Total $205.77" at bounding box center [430, 276] width 631 height 133
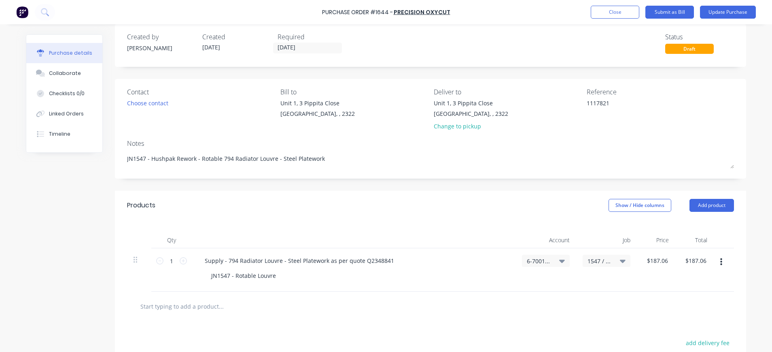
scroll to position [0, 0]
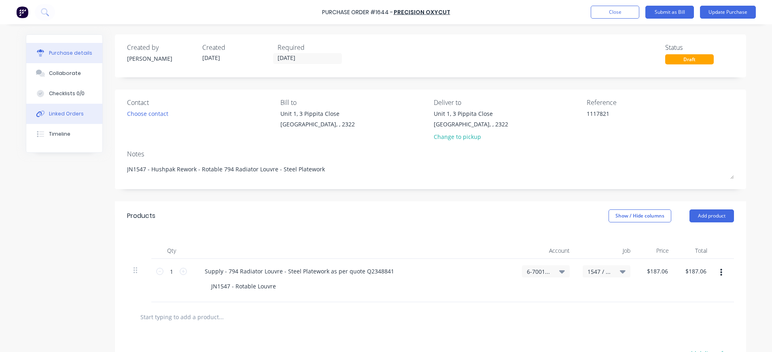
type textarea "x"
click at [75, 109] on button "Linked Orders" at bounding box center [64, 114] width 76 height 20
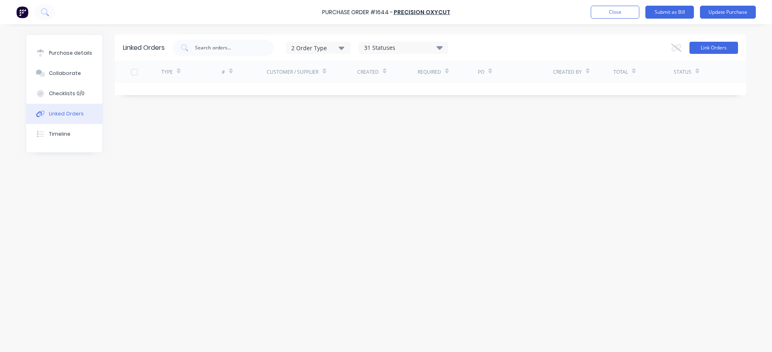
click at [724, 46] on button "Link Orders" at bounding box center [713, 48] width 49 height 12
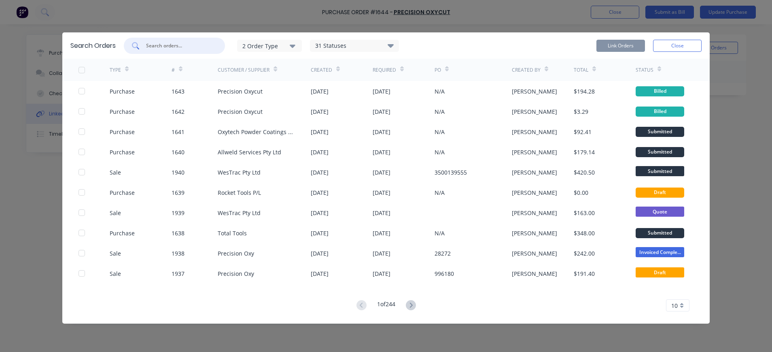
click at [183, 42] on input "text" at bounding box center [178, 46] width 67 height 8
type input "1532"
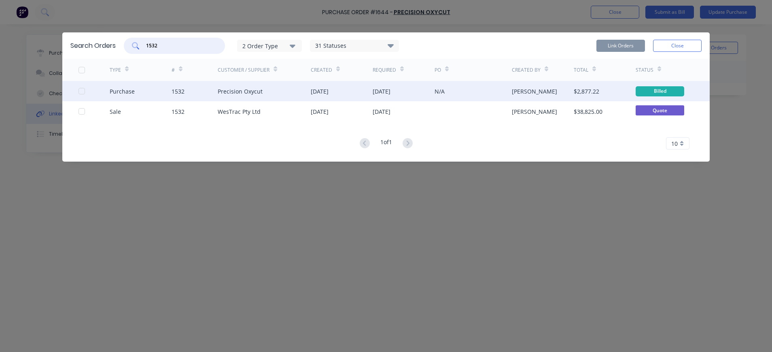
click at [80, 91] on div at bounding box center [82, 91] width 16 height 16
click at [623, 47] on button "Link Orders" at bounding box center [620, 46] width 49 height 12
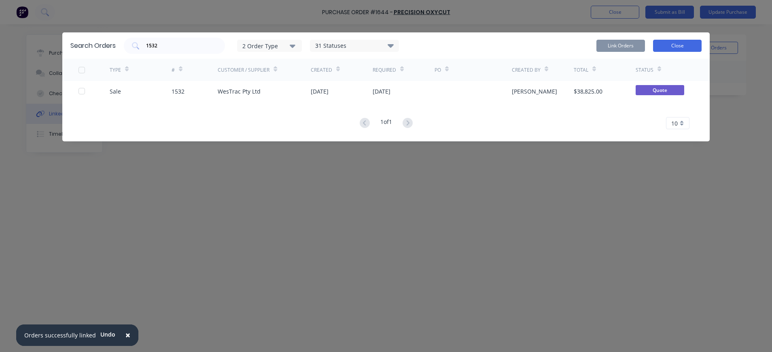
click at [665, 44] on button "Close" at bounding box center [677, 46] width 49 height 12
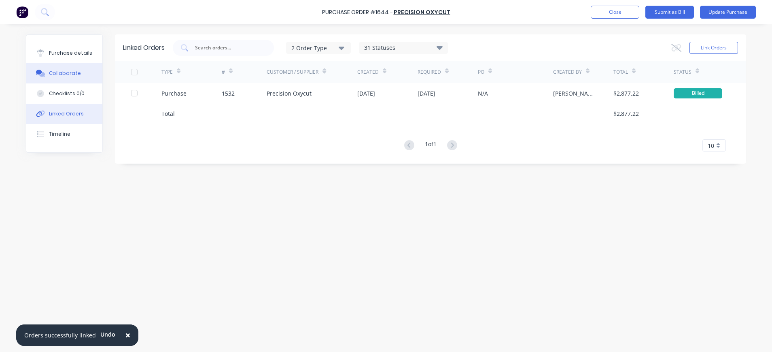
drag, startPoint x: 54, startPoint y: 53, endPoint x: 86, endPoint y: 69, distance: 35.3
click at [55, 54] on div "Purchase details" at bounding box center [70, 52] width 43 height 7
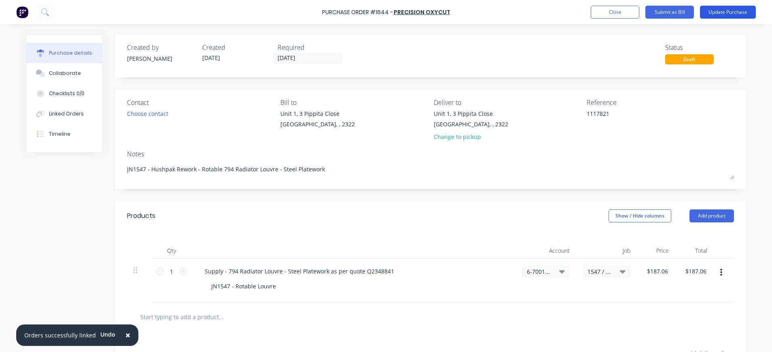
click at [724, 13] on button "Update Purchase" at bounding box center [728, 12] width 56 height 13
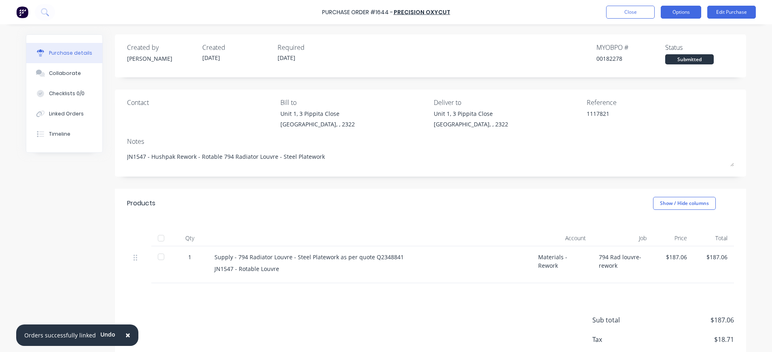
click at [685, 11] on button "Options" at bounding box center [681, 12] width 40 height 13
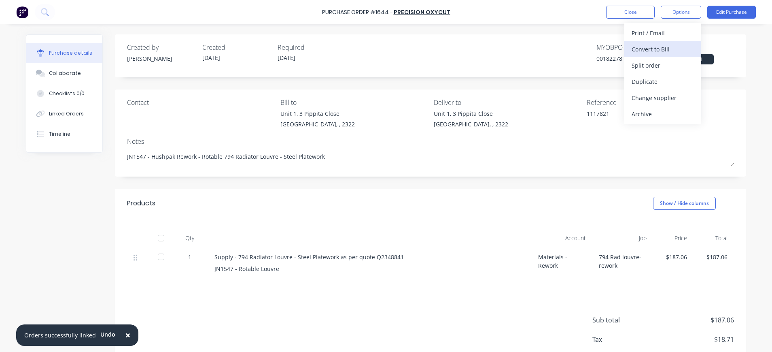
click at [671, 46] on div "Convert to Bill" at bounding box center [663, 49] width 62 height 12
type textarea "x"
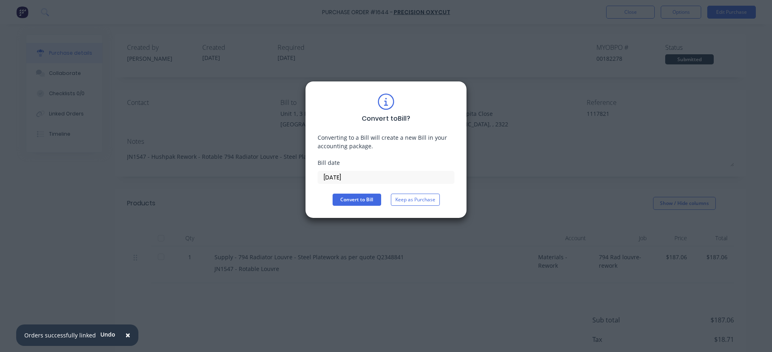
drag, startPoint x: 324, startPoint y: 178, endPoint x: 329, endPoint y: 182, distance: 6.0
click at [324, 179] on input "[DATE]" at bounding box center [386, 177] width 136 height 12
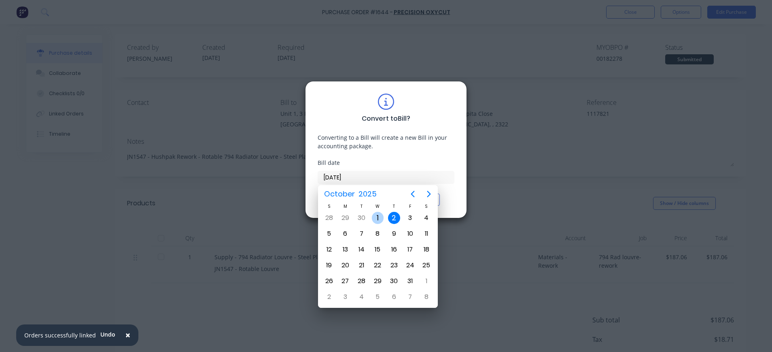
drag, startPoint x: 377, startPoint y: 217, endPoint x: 371, endPoint y: 211, distance: 8.3
click at [377, 217] on div "1" at bounding box center [378, 218] width 12 height 12
type input "[DATE]"
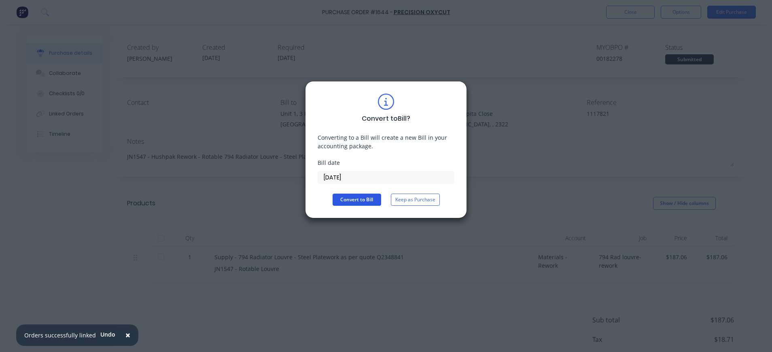
click at [352, 196] on button "Convert to Bill" at bounding box center [357, 199] width 49 height 12
type textarea "x"
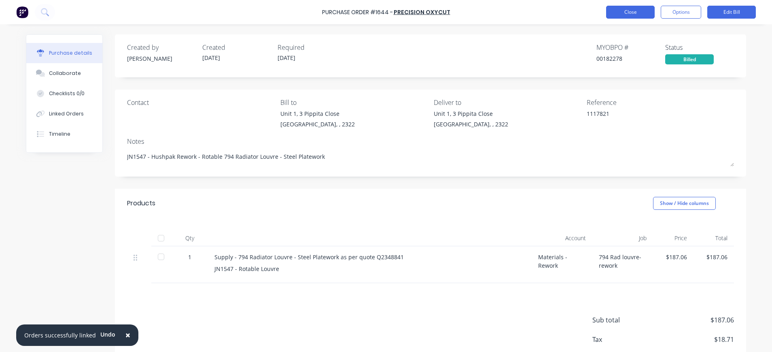
click at [629, 12] on button "Close" at bounding box center [630, 12] width 49 height 13
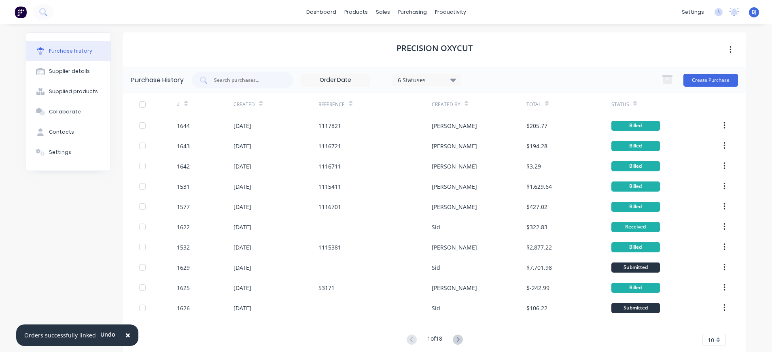
click at [121, 335] on button "×" at bounding box center [127, 334] width 21 height 19
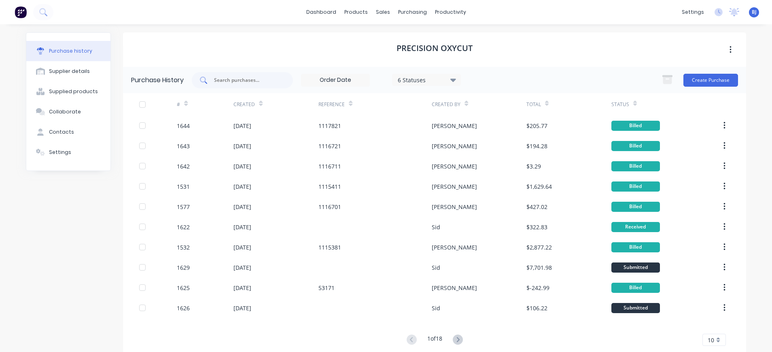
click at [251, 76] on input "text" at bounding box center [246, 80] width 67 height 8
click at [252, 79] on input "text" at bounding box center [246, 80] width 67 height 8
click at [400, 12] on div "purchasing" at bounding box center [412, 12] width 37 height 12
click at [404, 36] on icon at bounding box center [401, 38] width 7 height 7
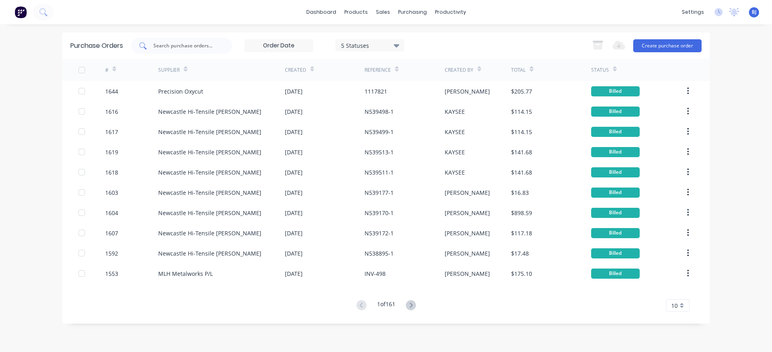
click at [189, 47] on input "text" at bounding box center [186, 46] width 67 height 8
type input "1709"
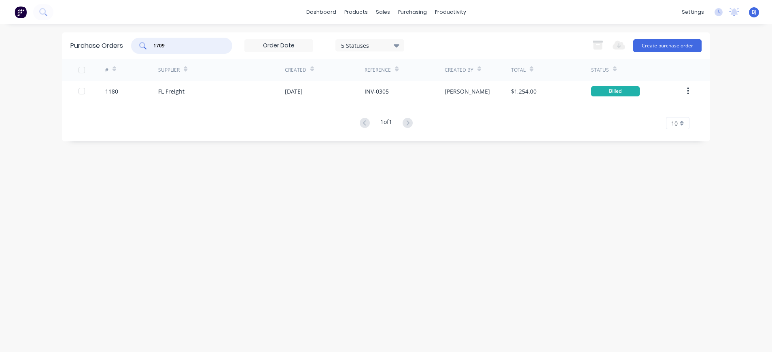
drag, startPoint x: 187, startPoint y: 46, endPoint x: 142, endPoint y: 47, distance: 45.7
click at [140, 46] on div "1709" at bounding box center [181, 46] width 101 height 16
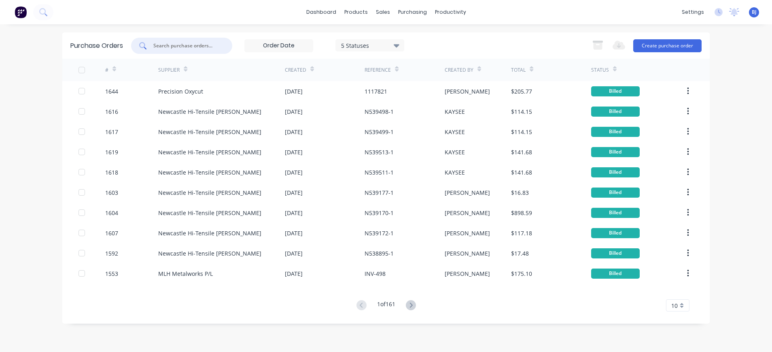
click at [168, 45] on input "text" at bounding box center [186, 46] width 67 height 8
type input "1613"
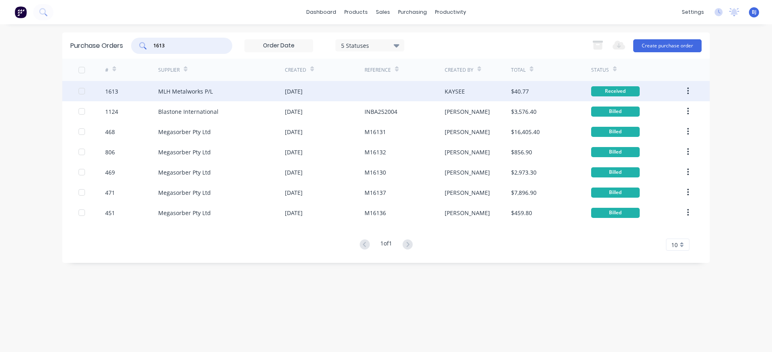
click at [196, 86] on div "MLH Metalworks P/L" at bounding box center [221, 91] width 127 height 20
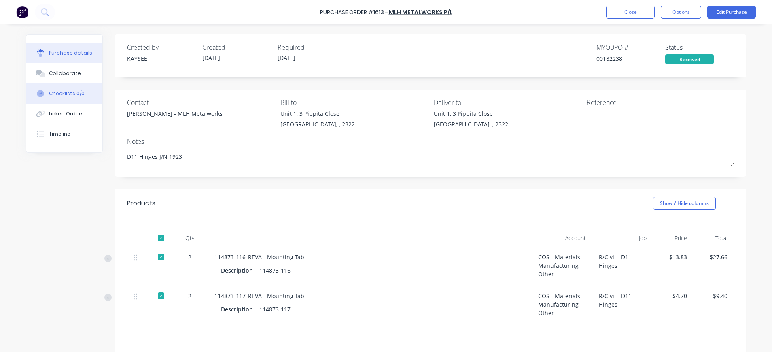
drag, startPoint x: 63, startPoint y: 74, endPoint x: 98, endPoint y: 89, distance: 37.9
click at [66, 76] on div "Collaborate" at bounding box center [65, 73] width 32 height 7
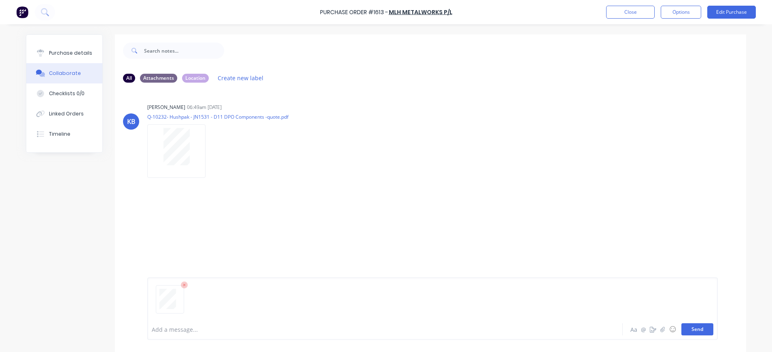
click at [682, 327] on button "Send" at bounding box center [697, 329] width 32 height 12
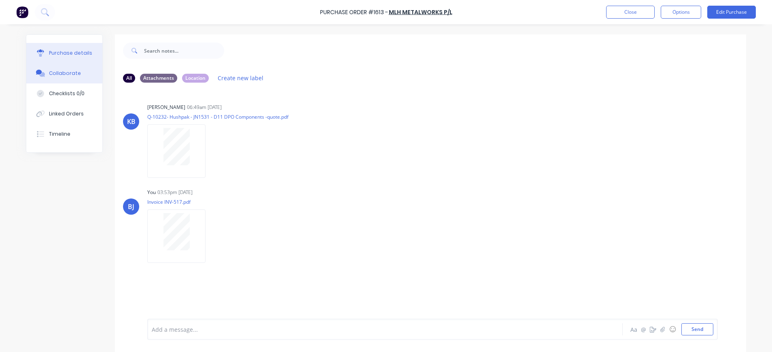
click at [66, 51] on div "Purchase details" at bounding box center [70, 52] width 43 height 7
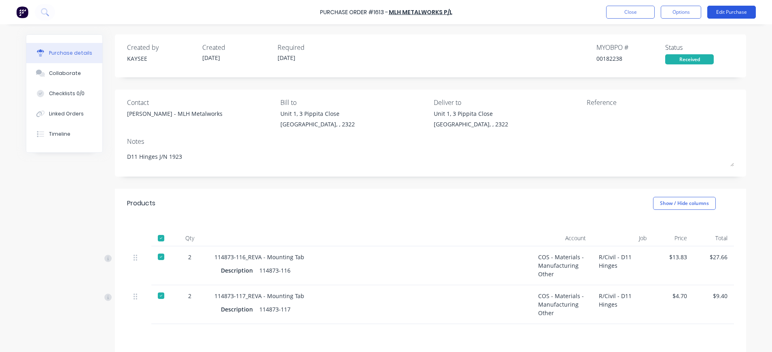
click at [724, 10] on button "Edit Purchase" at bounding box center [731, 12] width 49 height 13
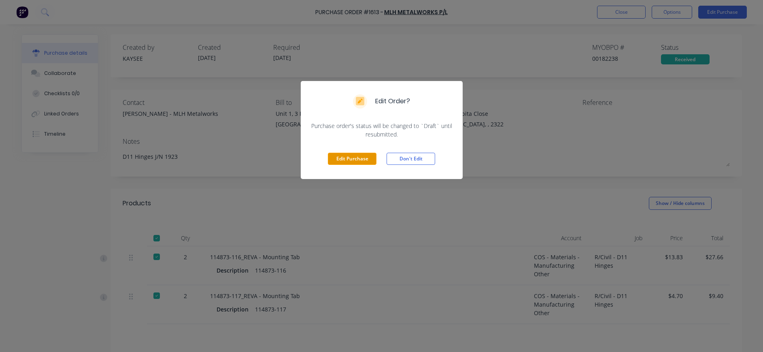
click at [358, 161] on button "Edit Purchase" at bounding box center [352, 159] width 49 height 12
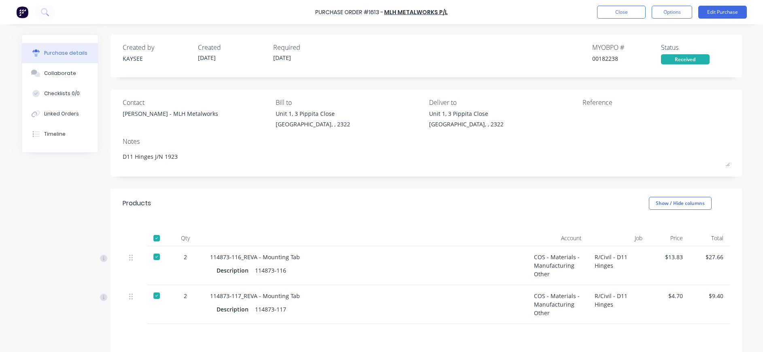
type textarea "x"
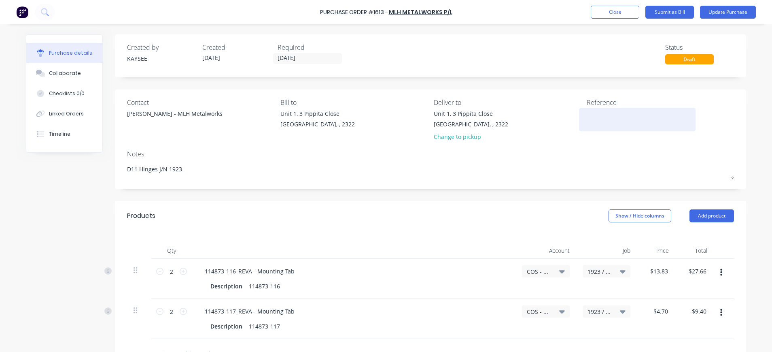
click at [618, 119] on textarea at bounding box center [637, 118] width 101 height 18
type textarea "INV-"
type textarea "x"
type textarea "INV-5"
type textarea "x"
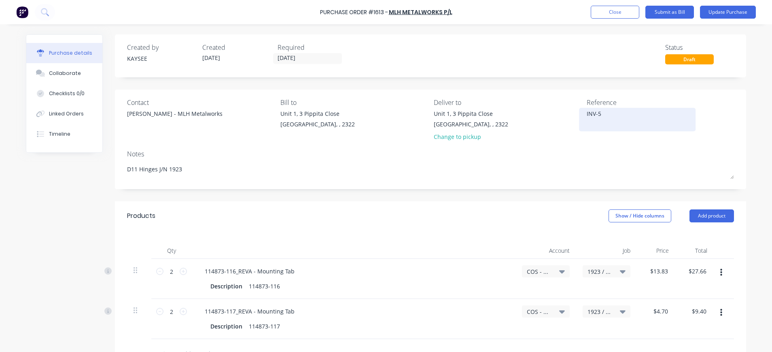
type textarea "INV-51"
type textarea "x"
type textarea "INV-517"
type textarea "x"
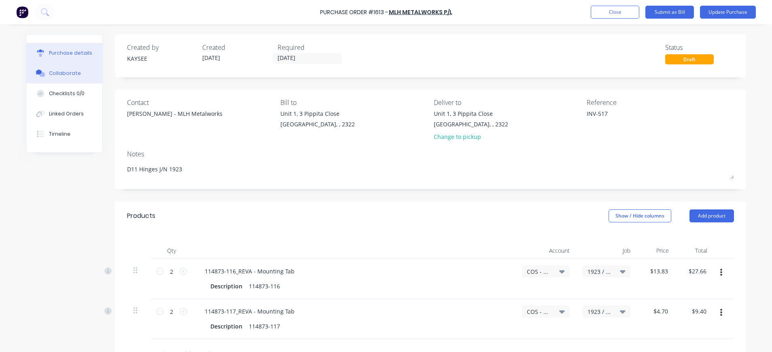
type textarea "INV-517"
type textarea "x"
type textarea "INV-517"
click at [69, 73] on div "Collaborate" at bounding box center [65, 73] width 32 height 7
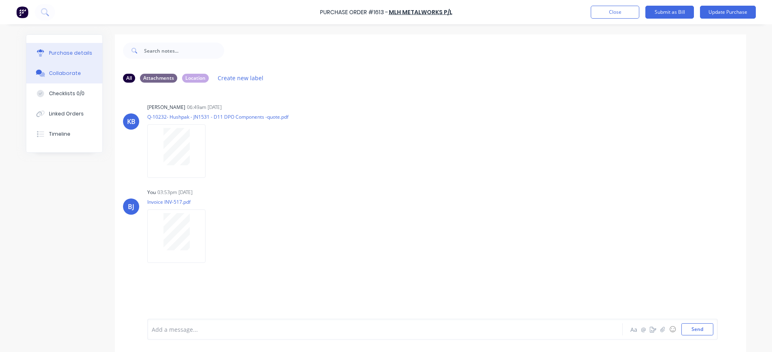
click at [49, 50] on div "Purchase details" at bounding box center [70, 52] width 43 height 7
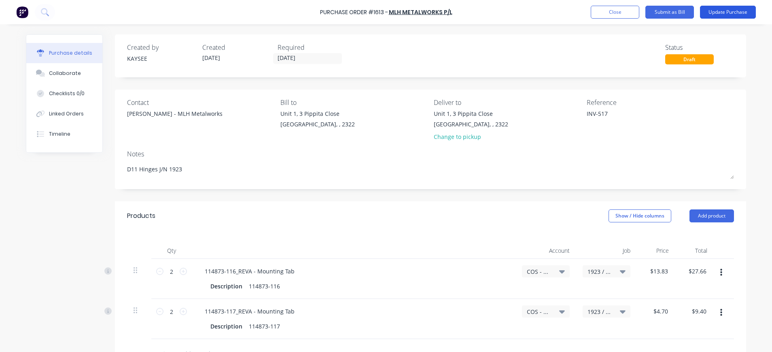
click at [735, 12] on button "Update Purchase" at bounding box center [728, 12] width 56 height 13
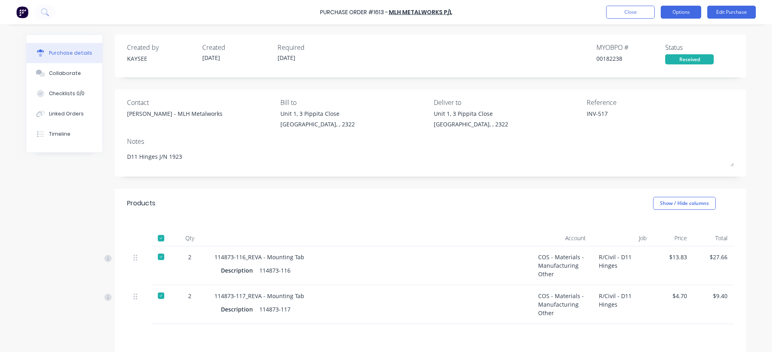
click at [673, 11] on button "Options" at bounding box center [681, 12] width 40 height 13
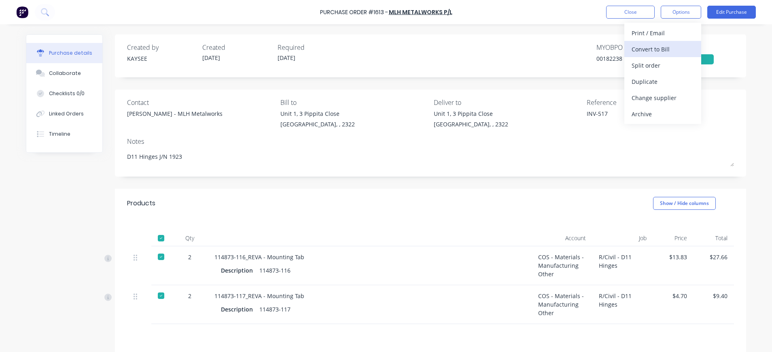
click at [649, 49] on div "Convert to Bill" at bounding box center [663, 49] width 62 height 12
type textarea "x"
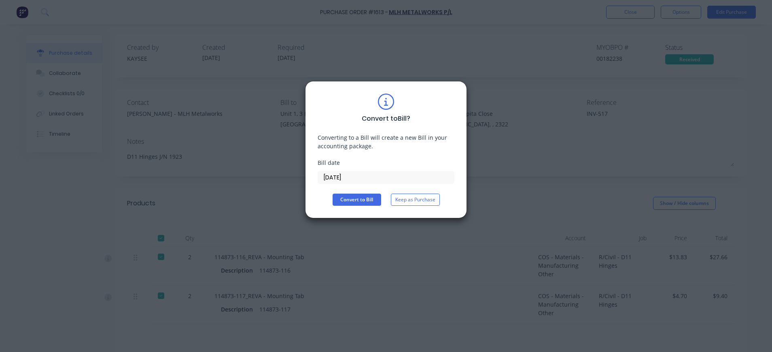
click at [333, 178] on input "[DATE]" at bounding box center [386, 177] width 136 height 12
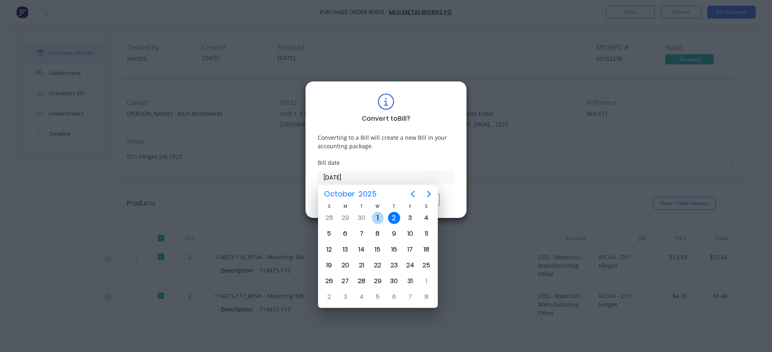
click at [379, 216] on div "1" at bounding box center [378, 218] width 12 height 12
type input "[DATE]"
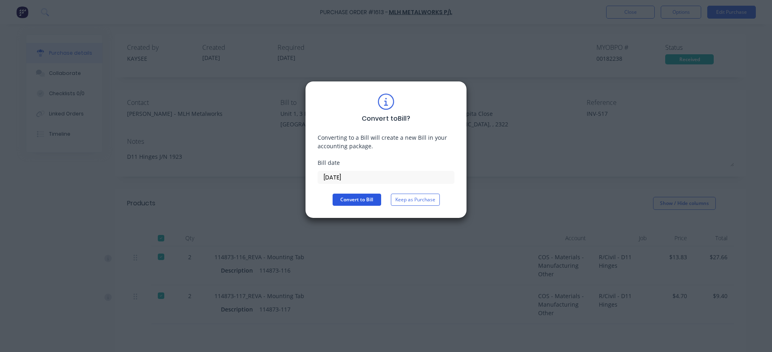
click at [362, 199] on button "Convert to Bill" at bounding box center [357, 199] width 49 height 12
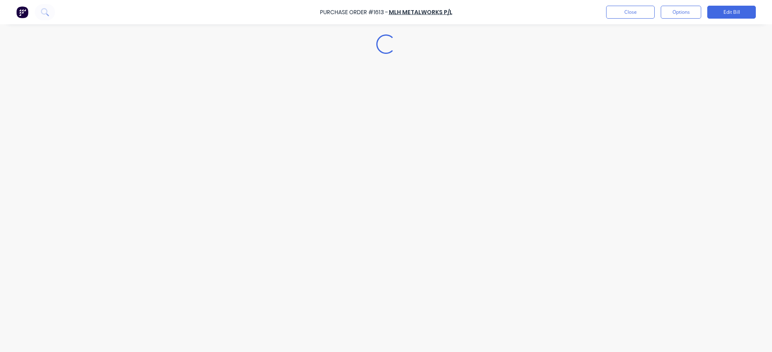
type textarea "x"
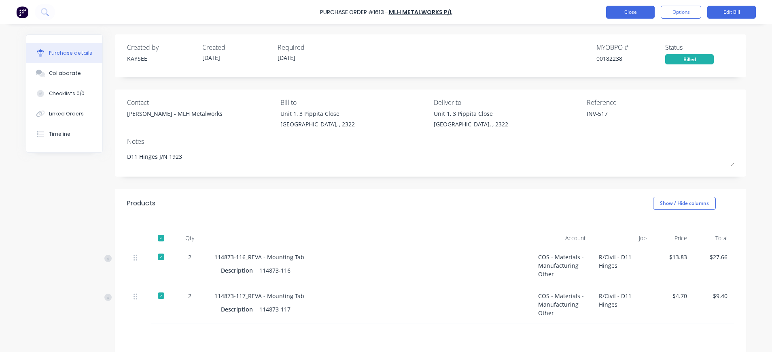
click at [621, 10] on button "Close" at bounding box center [630, 12] width 49 height 13
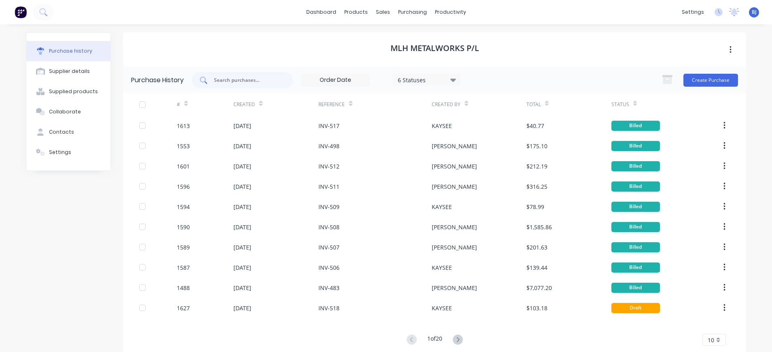
click at [230, 81] on input "text" at bounding box center [246, 80] width 67 height 8
type input "1627"
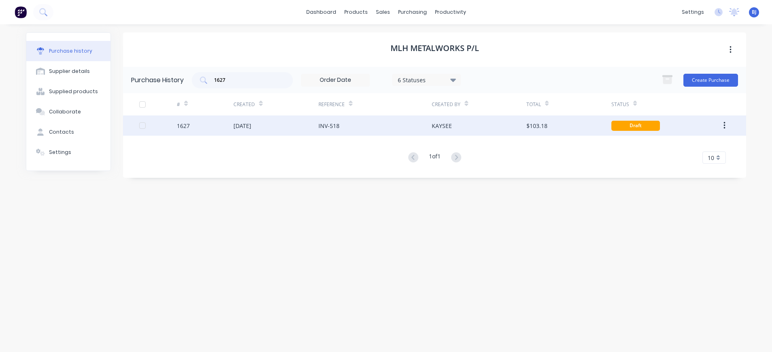
click at [251, 126] on div "30 Sep 2025" at bounding box center [242, 125] width 18 height 8
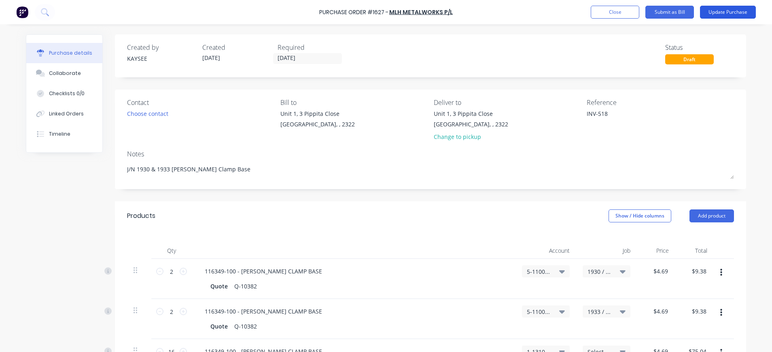
click at [717, 9] on button "Update Purchase" at bounding box center [728, 12] width 56 height 13
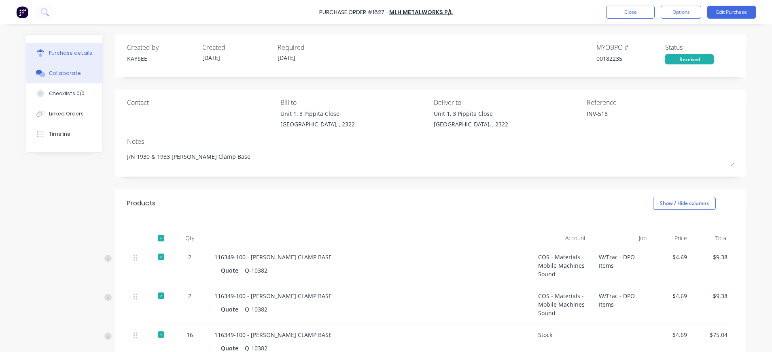
drag, startPoint x: 66, startPoint y: 75, endPoint x: 133, endPoint y: 106, distance: 73.3
click at [66, 75] on div "Collaborate" at bounding box center [65, 73] width 32 height 7
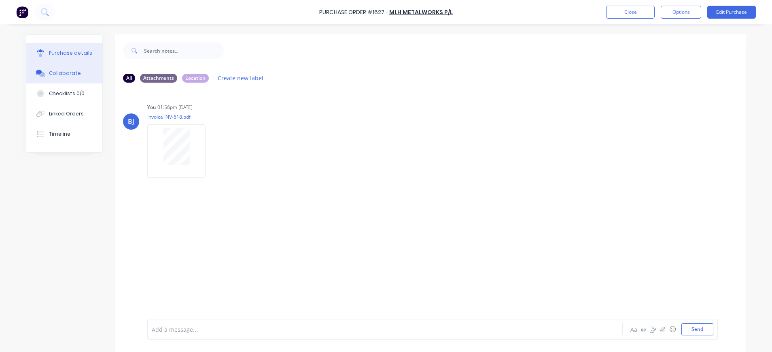
click at [80, 51] on div "Purchase details" at bounding box center [70, 52] width 43 height 7
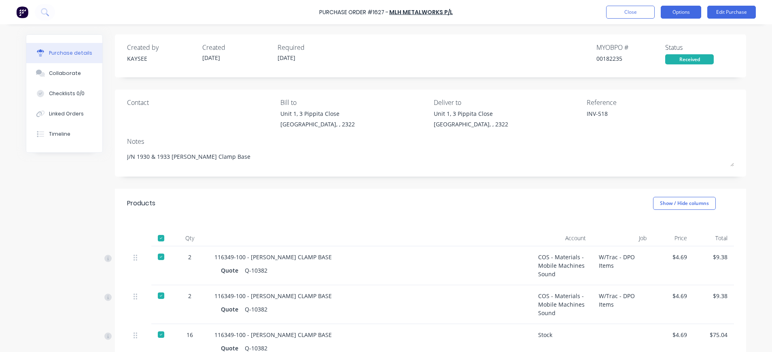
click at [686, 11] on button "Options" at bounding box center [681, 12] width 40 height 13
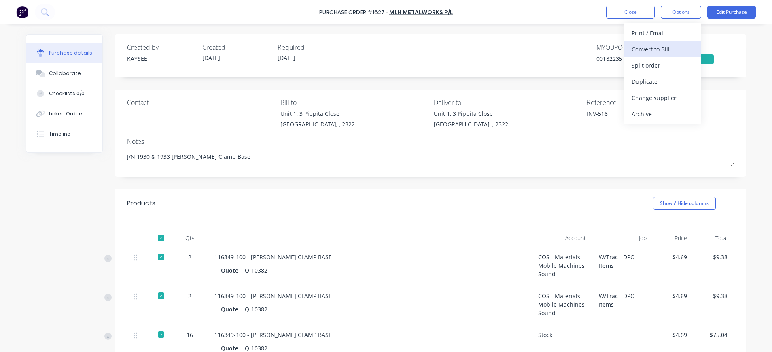
click at [666, 47] on div "Convert to Bill" at bounding box center [663, 49] width 62 height 12
type textarea "x"
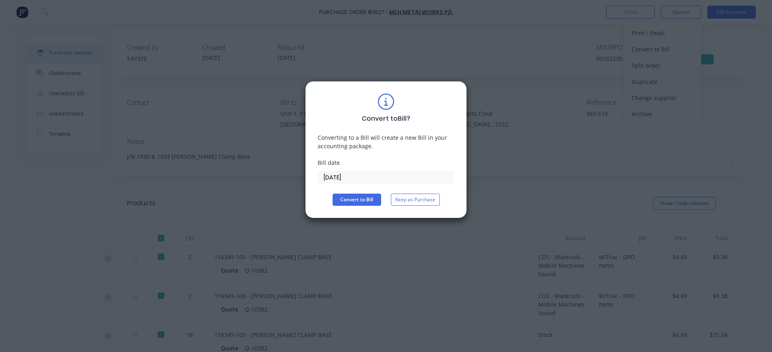
click at [344, 176] on input "[DATE]" at bounding box center [386, 177] width 136 height 12
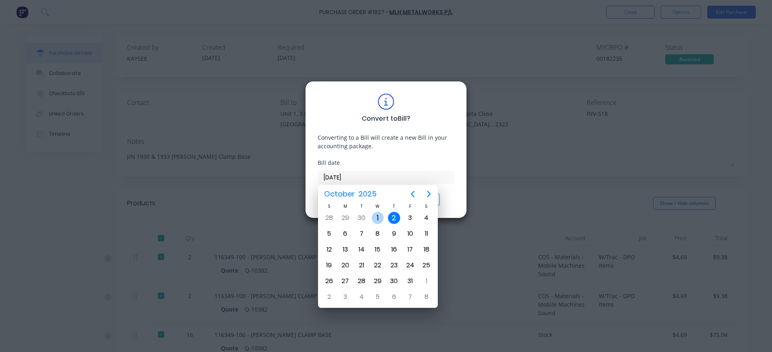
click at [373, 216] on div "1" at bounding box center [378, 218] width 12 height 12
type input "[DATE]"
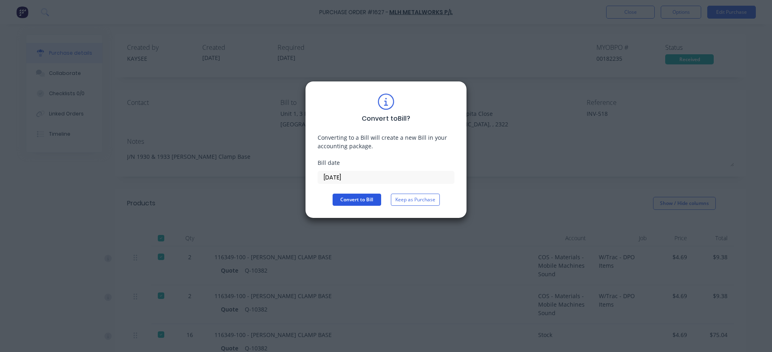
click at [350, 199] on button "Convert to Bill" at bounding box center [357, 199] width 49 height 12
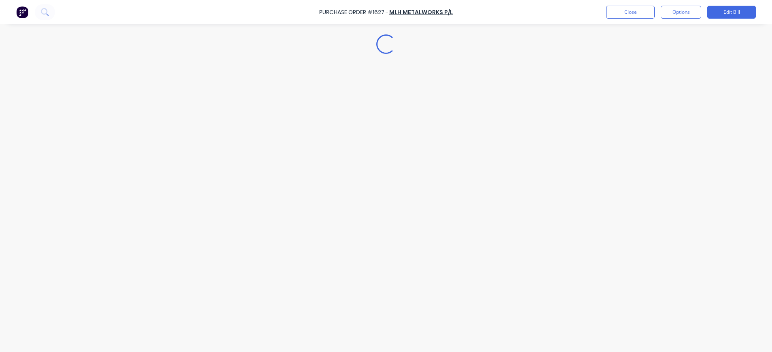
type textarea "x"
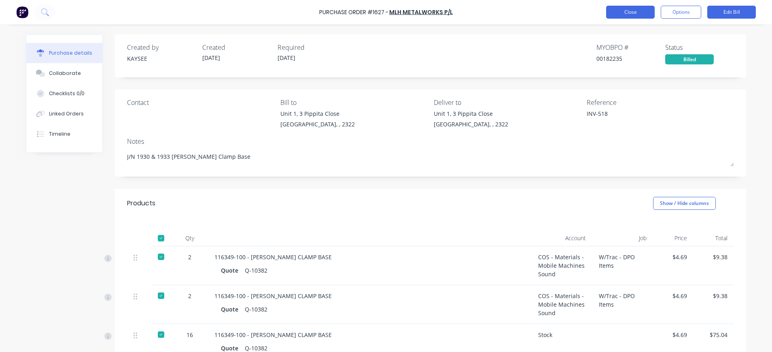
click at [621, 16] on button "Close" at bounding box center [630, 12] width 49 height 13
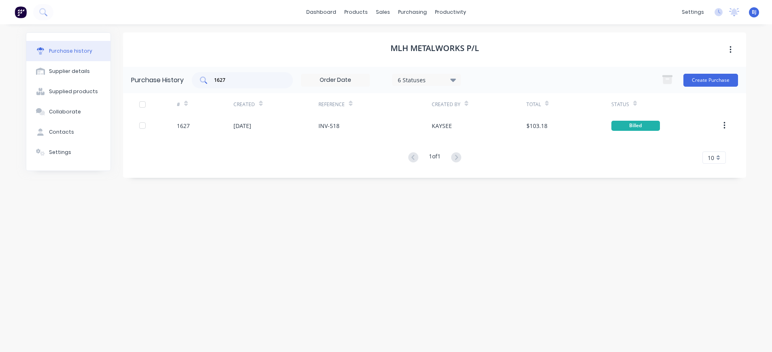
click at [254, 79] on input "1627" at bounding box center [246, 80] width 67 height 8
drag, startPoint x: 226, startPoint y: 80, endPoint x: 204, endPoint y: 80, distance: 22.3
click at [204, 80] on div "1627" at bounding box center [242, 80] width 101 height 16
type input "1563"
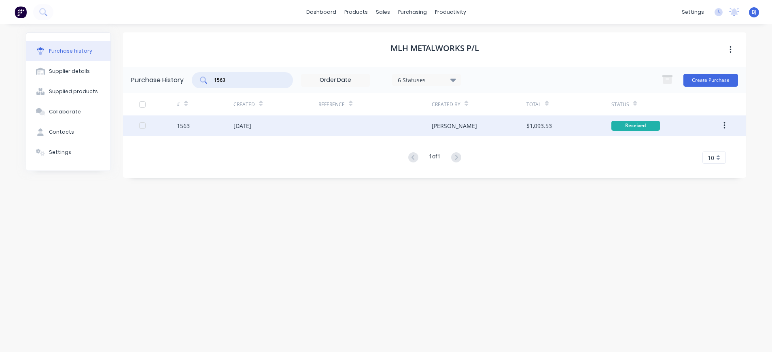
click at [236, 124] on div "[DATE]" at bounding box center [242, 125] width 18 height 8
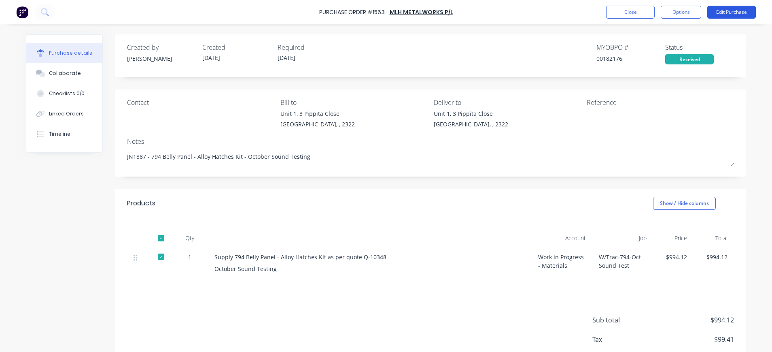
click at [725, 12] on button "Edit Purchase" at bounding box center [731, 12] width 49 height 13
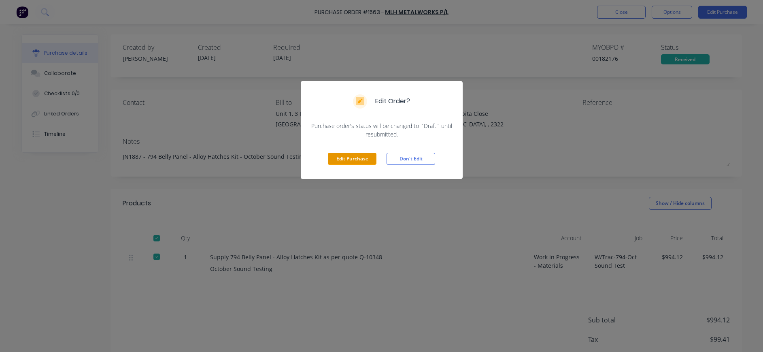
drag, startPoint x: 362, startPoint y: 156, endPoint x: 485, endPoint y: 141, distance: 124.3
click at [365, 157] on button "Edit Purchase" at bounding box center [352, 159] width 49 height 12
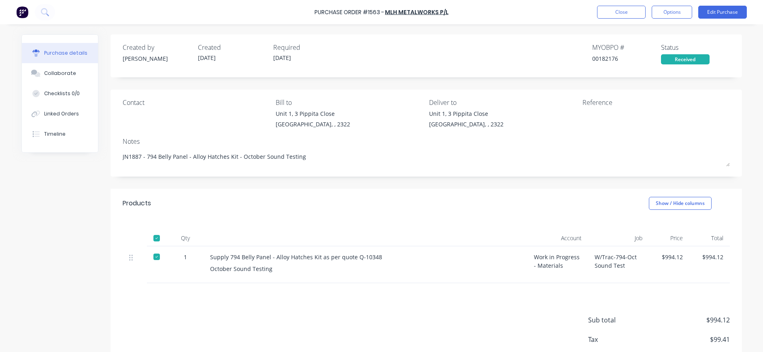
type textarea "x"
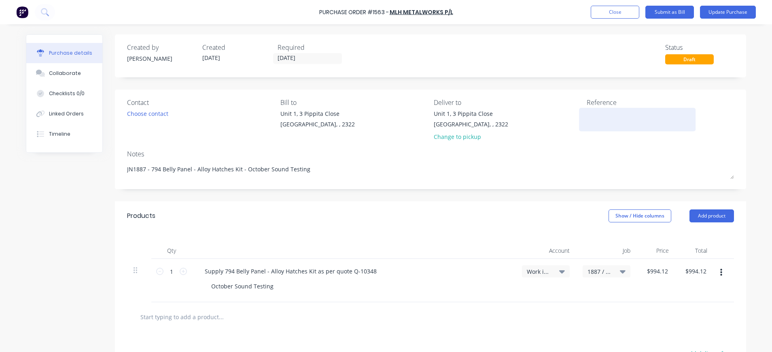
click at [600, 115] on textarea at bounding box center [637, 118] width 101 height 18
type textarea "INV-500"
type textarea "x"
type textarea "INV-500"
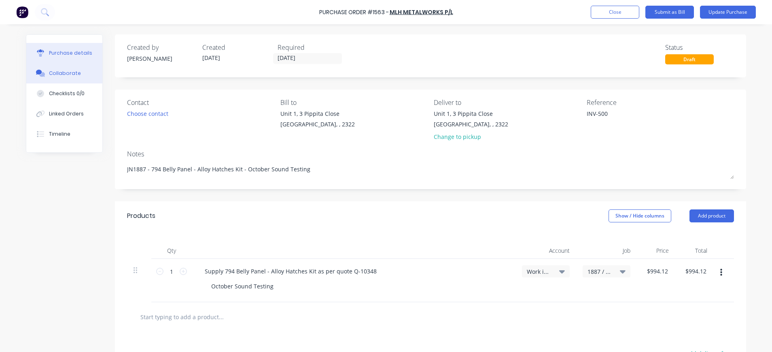
click at [58, 71] on div "Collaborate" at bounding box center [65, 73] width 32 height 7
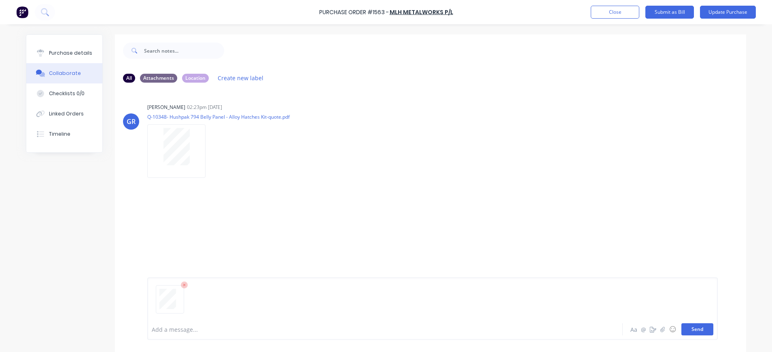
click at [695, 334] on button "Send" at bounding box center [697, 329] width 32 height 12
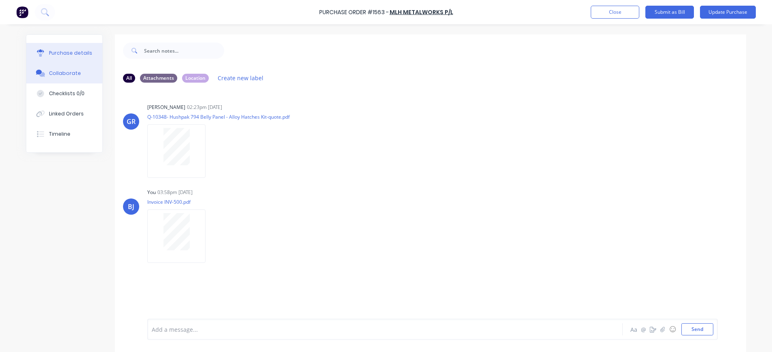
drag, startPoint x: 49, startPoint y: 53, endPoint x: 74, endPoint y: 62, distance: 26.4
click at [49, 53] on div "Purchase details" at bounding box center [70, 52] width 43 height 7
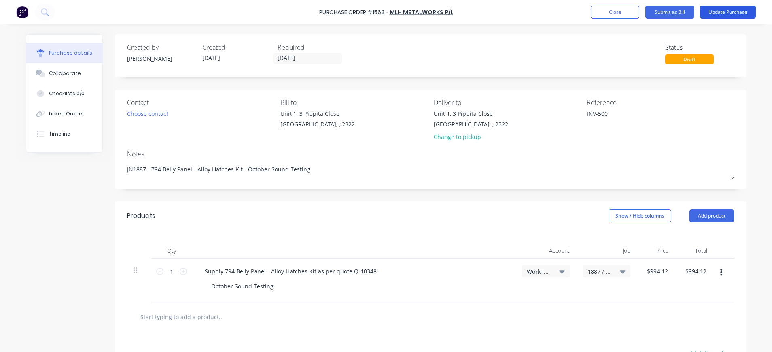
click at [714, 11] on button "Update Purchase" at bounding box center [728, 12] width 56 height 13
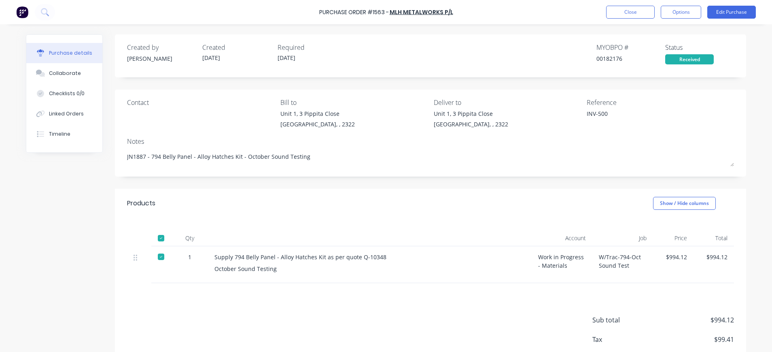
drag, startPoint x: 668, startPoint y: 15, endPoint x: 668, endPoint y: 19, distance: 4.5
click at [668, 15] on button "Options" at bounding box center [681, 12] width 40 height 13
click at [664, 45] on div "Convert to Bill" at bounding box center [663, 49] width 62 height 12
type textarea "x"
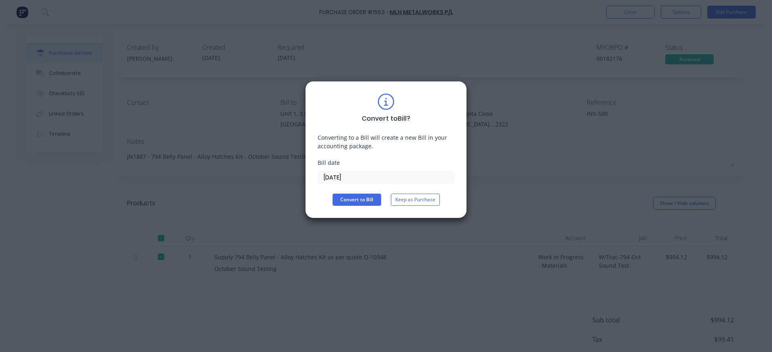
click at [334, 177] on input "[DATE]" at bounding box center [386, 177] width 136 height 12
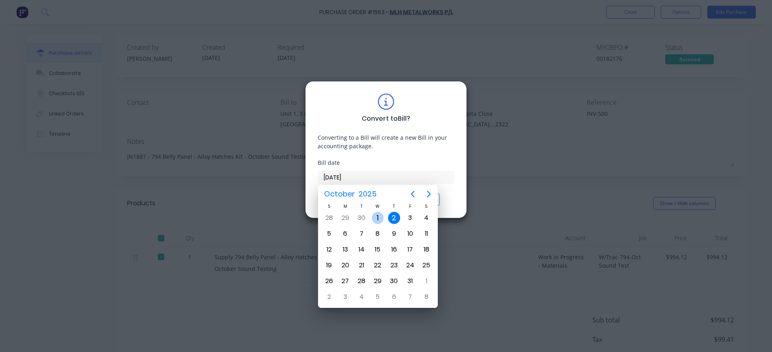
click at [378, 217] on div "1" at bounding box center [378, 218] width 12 height 12
type input "[DATE]"
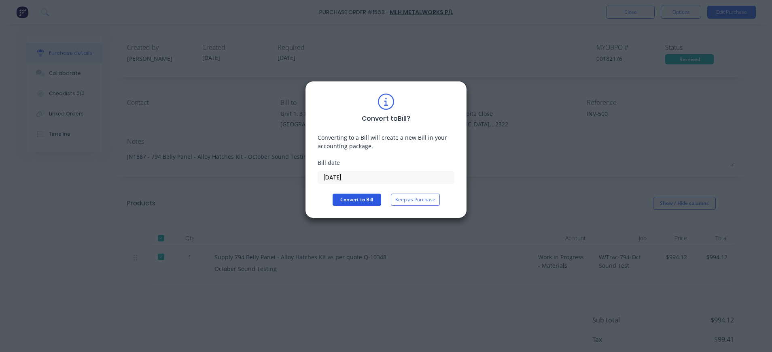
click at [359, 200] on button "Convert to Bill" at bounding box center [357, 199] width 49 height 12
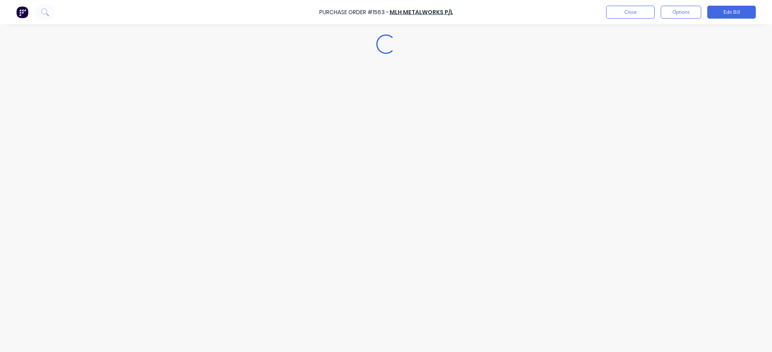
type textarea "x"
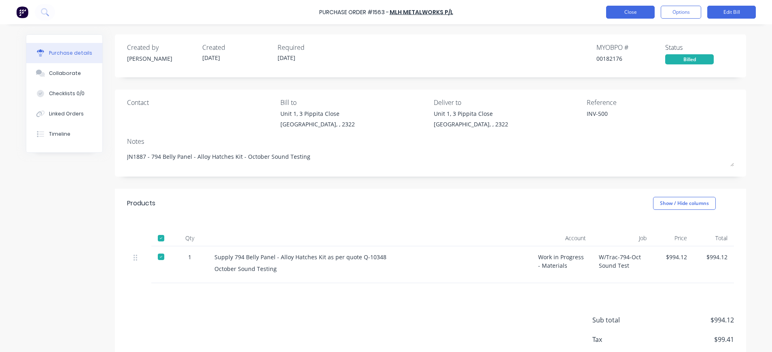
click at [625, 12] on button "Close" at bounding box center [630, 12] width 49 height 13
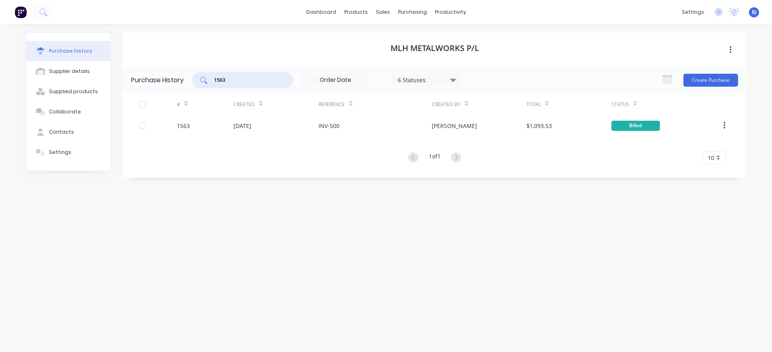
click at [247, 81] on input "1563" at bounding box center [246, 80] width 67 height 8
click at [200, 83] on div "1563" at bounding box center [242, 80] width 101 height 16
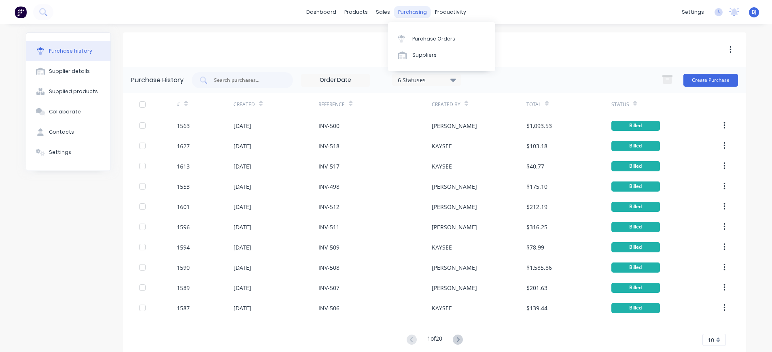
click at [414, 11] on div "purchasing" at bounding box center [412, 12] width 37 height 12
click at [424, 36] on div "Purchase Orders" at bounding box center [433, 38] width 43 height 7
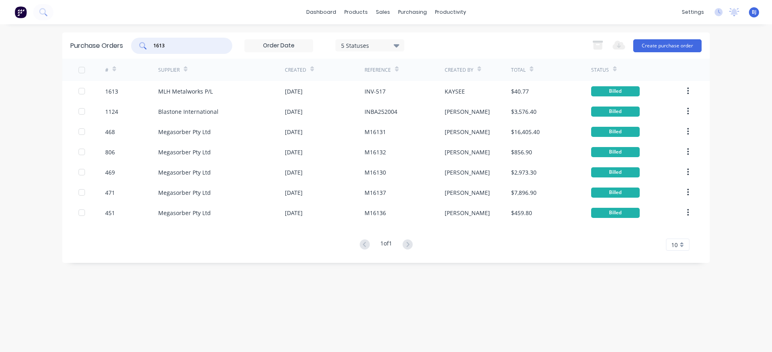
drag, startPoint x: 193, startPoint y: 48, endPoint x: 174, endPoint y: 47, distance: 18.6
click at [192, 48] on input "1613" at bounding box center [186, 46] width 67 height 8
drag, startPoint x: 174, startPoint y: 47, endPoint x: 128, endPoint y: 48, distance: 45.7
click at [130, 47] on div "Purchase Orders 1613 5 Statuses 5 Statuses Export to Excel (XLSX) Create purcha…" at bounding box center [385, 45] width 647 height 26
type input "1632"
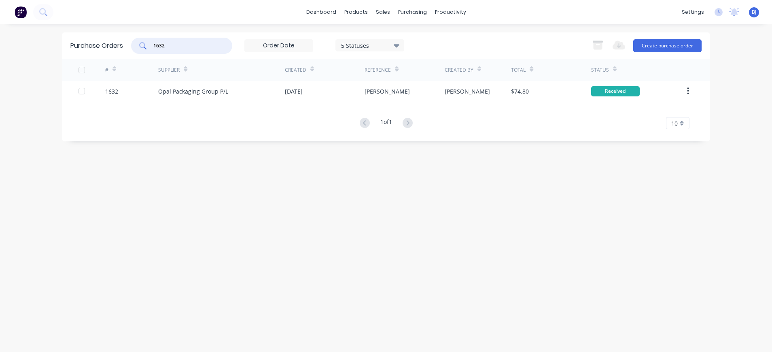
click at [178, 46] on input "1632" at bounding box center [186, 46] width 67 height 8
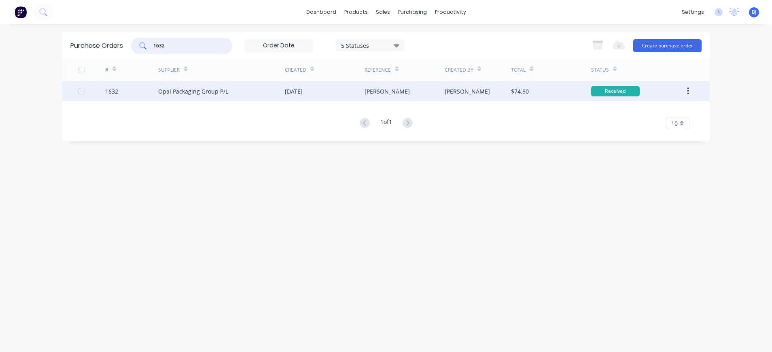
click at [192, 89] on div "Opal Packaging Group P/L" at bounding box center [193, 91] width 70 height 8
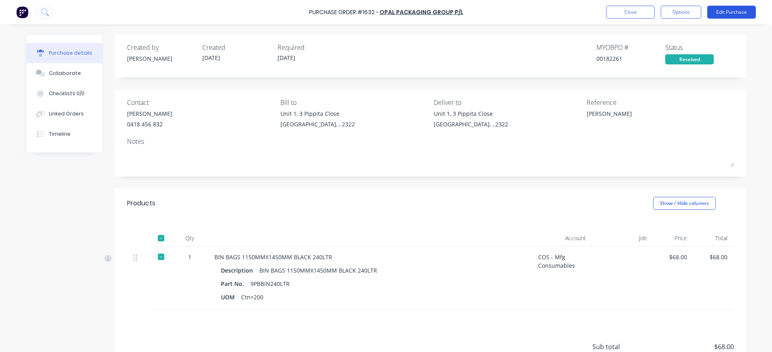
drag, startPoint x: 582, startPoint y: 113, endPoint x: 721, endPoint y: 13, distance: 171.9
click at [721, 13] on button "Edit Purchase" at bounding box center [731, 12] width 49 height 13
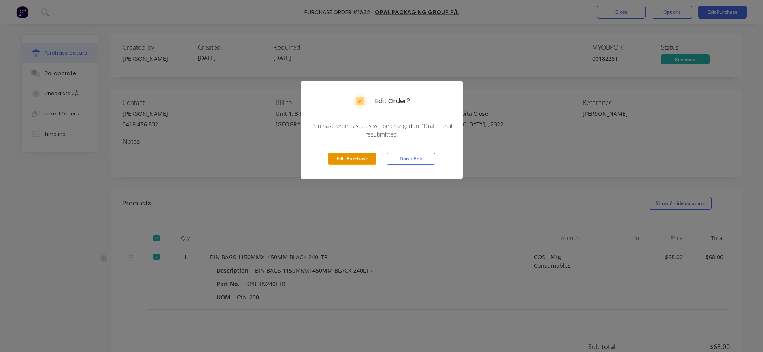
click at [363, 155] on button "Edit Purchase" at bounding box center [352, 159] width 49 height 12
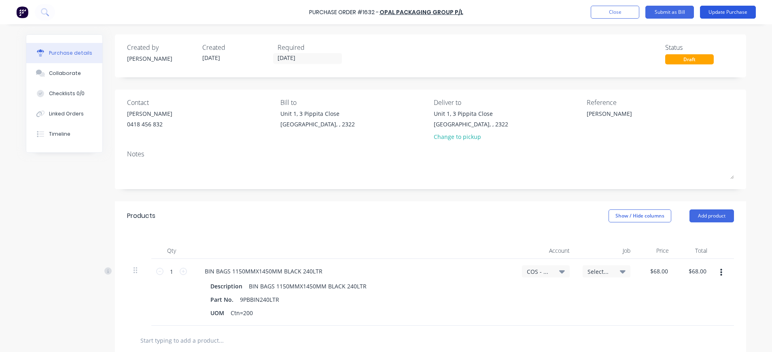
click at [721, 11] on button "Update Purchase" at bounding box center [728, 12] width 56 height 13
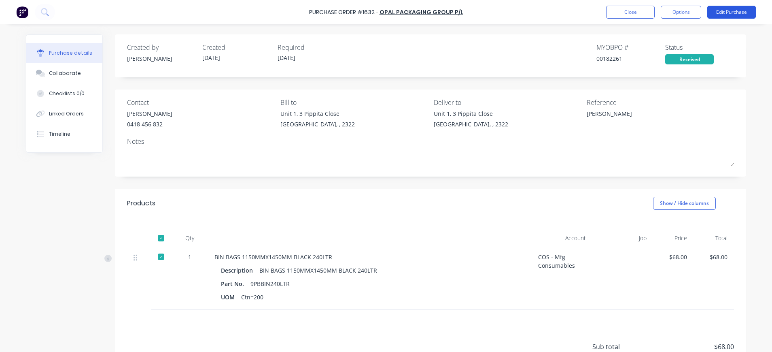
click at [725, 11] on button "Edit Purchase" at bounding box center [731, 12] width 49 height 13
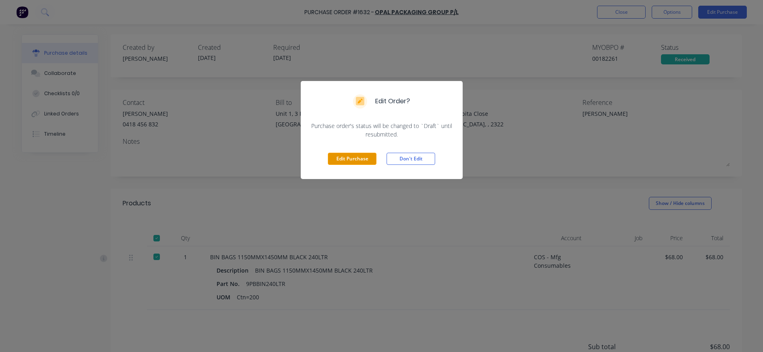
click at [340, 162] on button "Edit Purchase" at bounding box center [352, 159] width 49 height 12
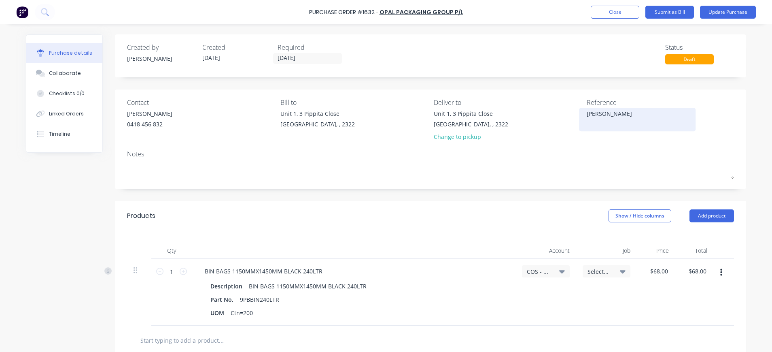
click at [599, 114] on textarea "Beth" at bounding box center [637, 118] width 101 height 18
type textarea "x"
drag, startPoint x: 581, startPoint y: 114, endPoint x: 568, endPoint y: 115, distance: 13.0
click at [568, 115] on div "Contact John Maher 0418 456 832 Bill to Unit 1, 3 Pippita Close Beresfield, , 2…" at bounding box center [430, 121] width 607 height 47
type textarea "51"
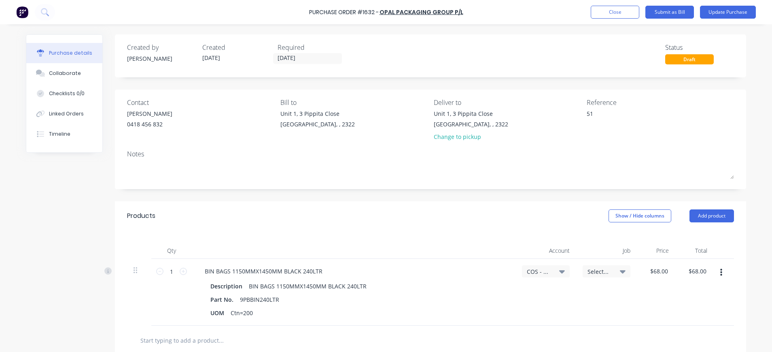
type textarea "x"
type textarea "518"
type textarea "x"
type textarea "5183"
type textarea "x"
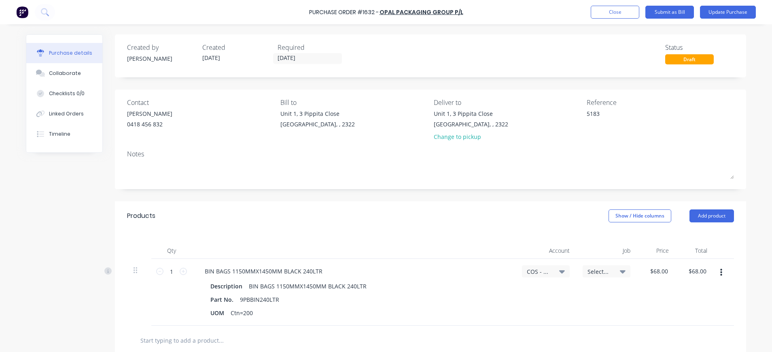
type textarea "51837"
type textarea "x"
type textarea "518379"
type textarea "x"
type textarea "5183796"
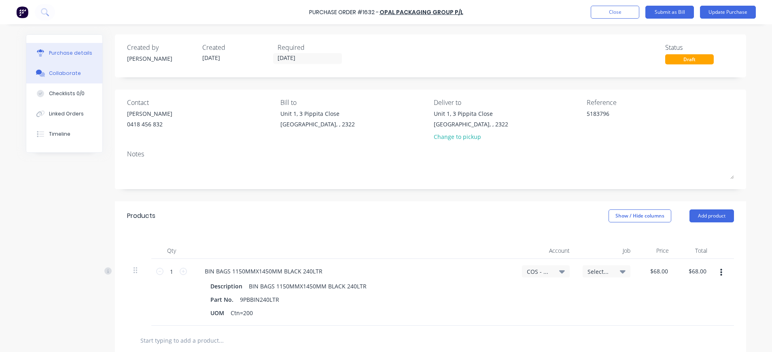
type textarea "x"
type textarea "5183796"
click at [61, 73] on div "Collaborate" at bounding box center [65, 73] width 32 height 7
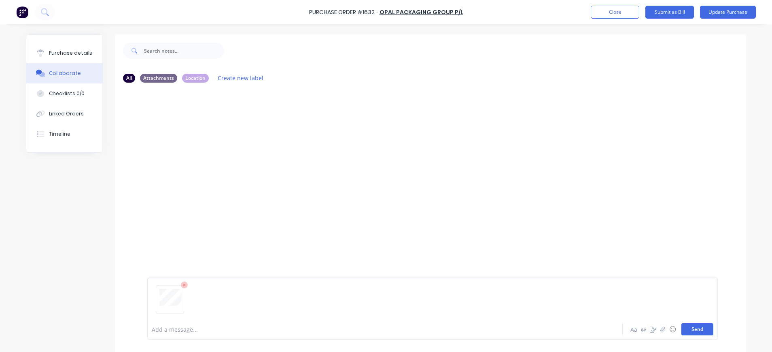
click at [693, 326] on button "Send" at bounding box center [697, 329] width 32 height 12
click at [54, 52] on div "Purchase details" at bounding box center [70, 52] width 43 height 7
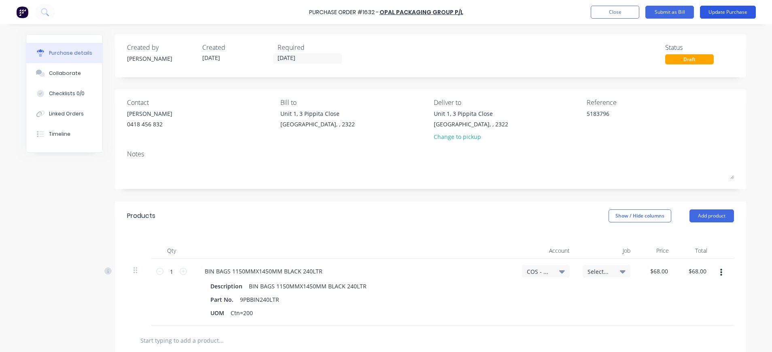
click at [725, 12] on button "Update Purchase" at bounding box center [728, 12] width 56 height 13
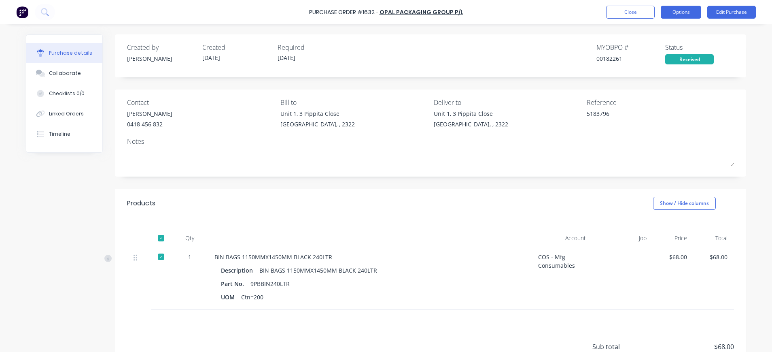
click at [679, 9] on button "Options" at bounding box center [681, 12] width 40 height 13
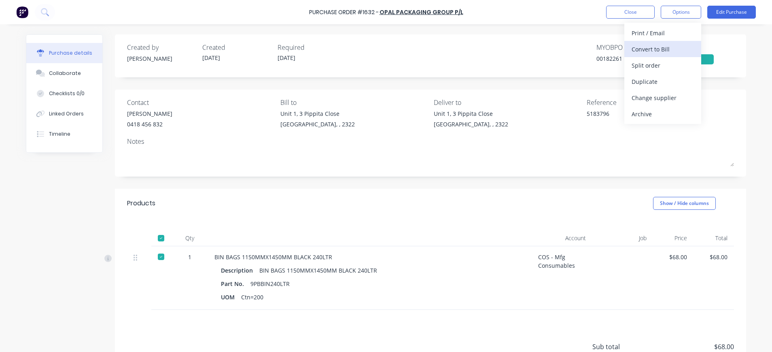
click at [673, 47] on div "Convert to Bill" at bounding box center [663, 49] width 62 height 12
type textarea "x"
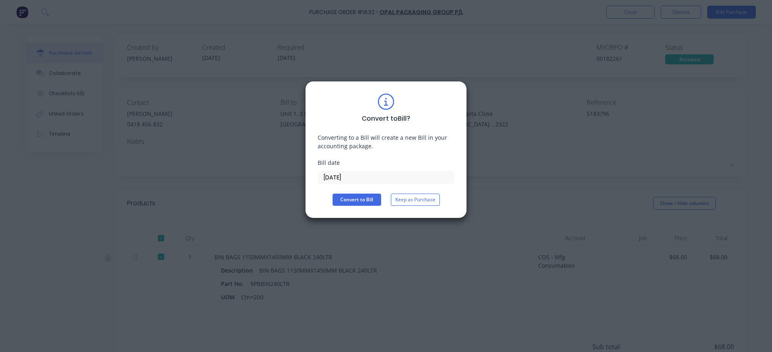
drag, startPoint x: 321, startPoint y: 176, endPoint x: 333, endPoint y: 178, distance: 12.3
click at [322, 178] on input "[DATE]" at bounding box center [386, 177] width 136 height 12
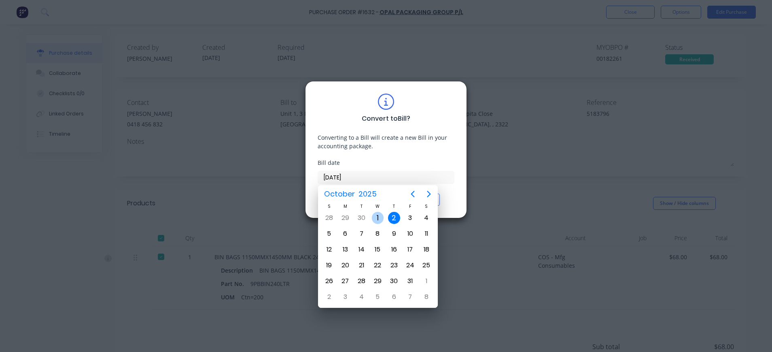
click at [379, 214] on div "1" at bounding box center [378, 218] width 12 height 12
type input "[DATE]"
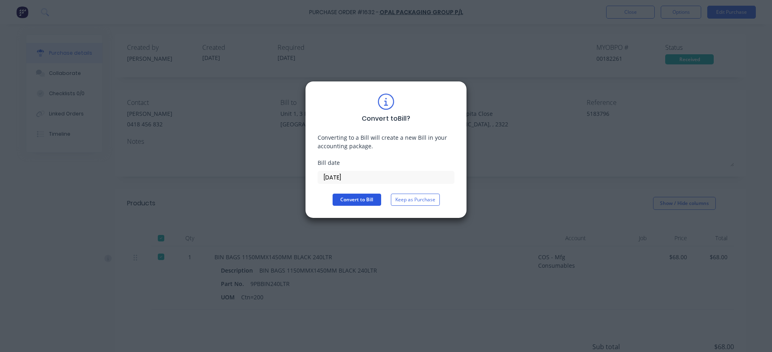
click at [360, 199] on button "Convert to Bill" at bounding box center [357, 199] width 49 height 12
type textarea "x"
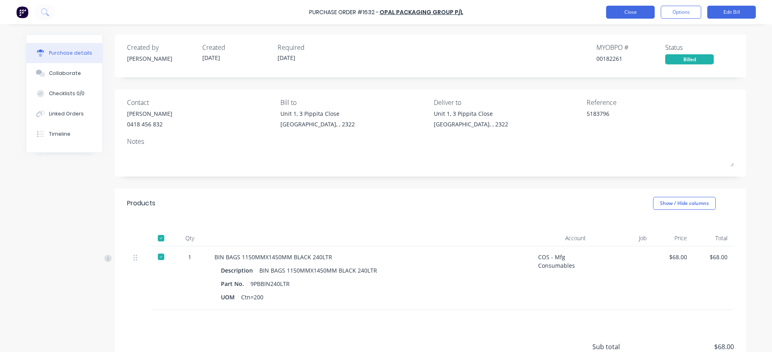
click at [636, 8] on button "Close" at bounding box center [630, 12] width 49 height 13
